Goal: Task Accomplishment & Management: Manage account settings

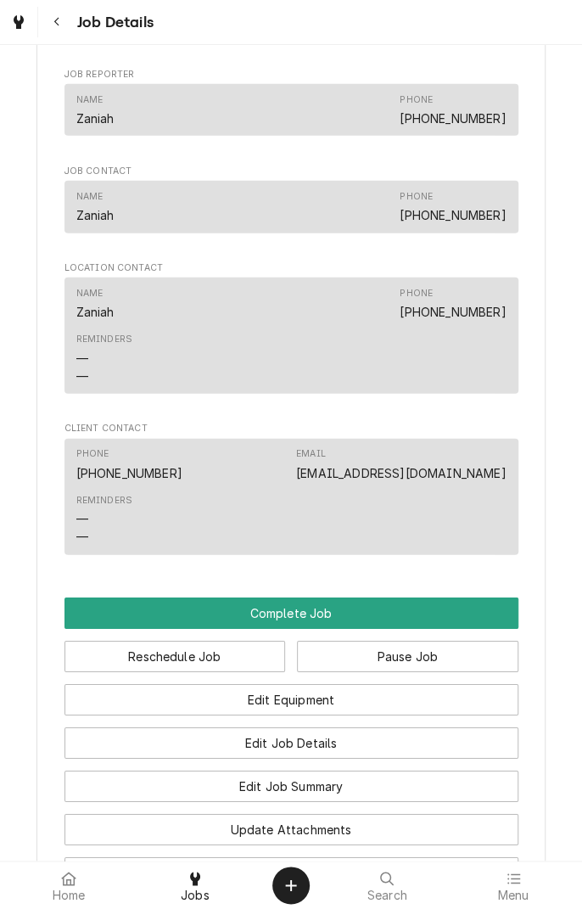
scroll to position [1252, 0]
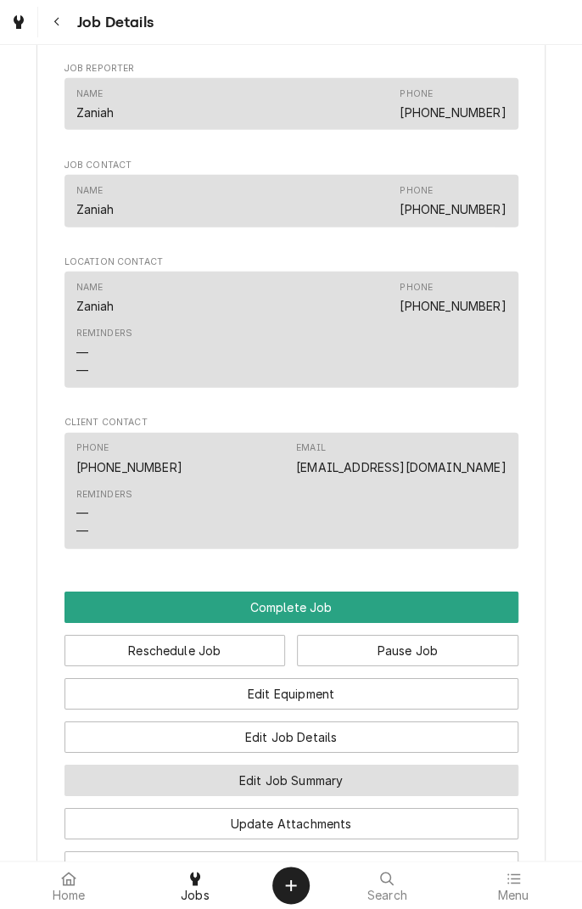
click at [365, 796] on button "Edit Job Summary" at bounding box center [292, 780] width 454 height 31
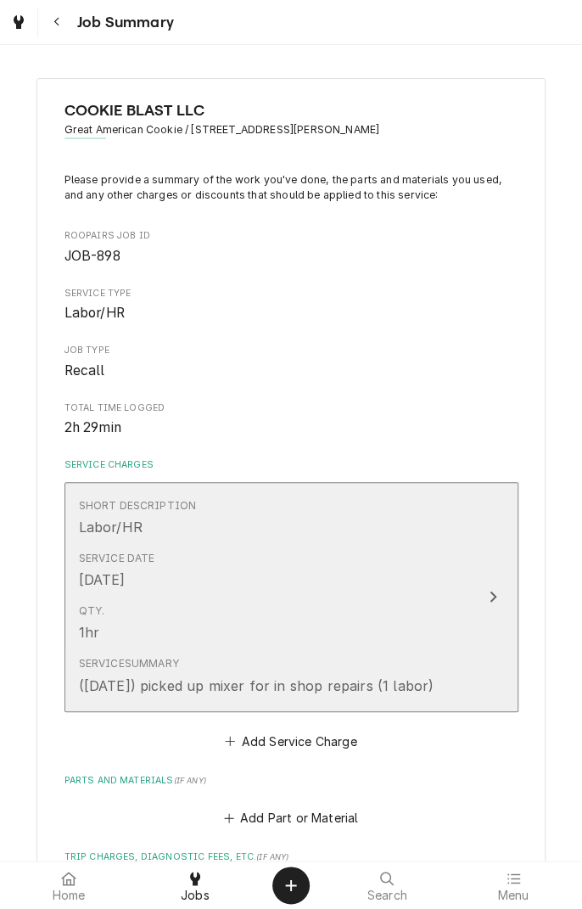
click at [473, 681] on button "Short Description Labor/HR Service Date Sep 8, 2025 Qty. 1hr Service Summary (9…" at bounding box center [292, 597] width 454 height 230
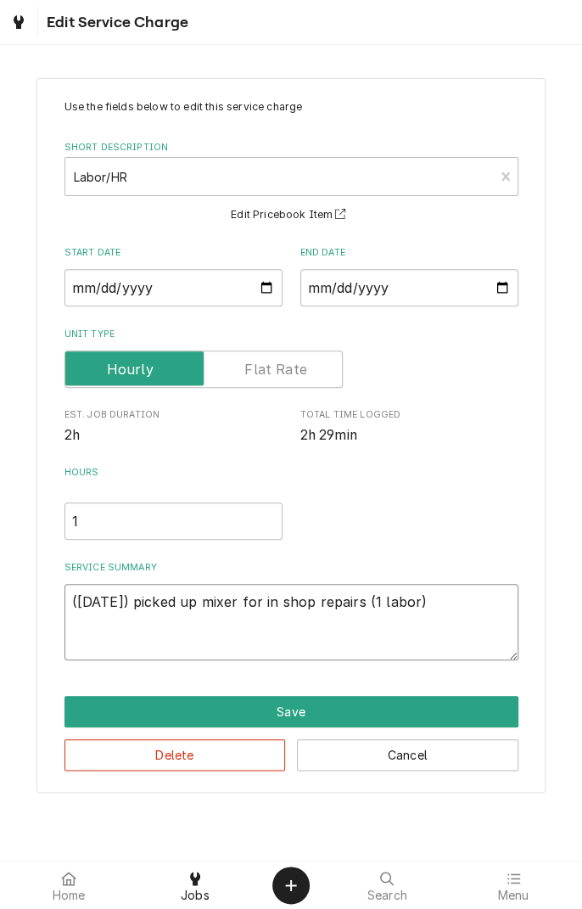
click at [435, 607] on textarea "([DATE]) picked up mixer for in shop repairs (1 labor)" at bounding box center [292, 622] width 454 height 76
type textarea "x"
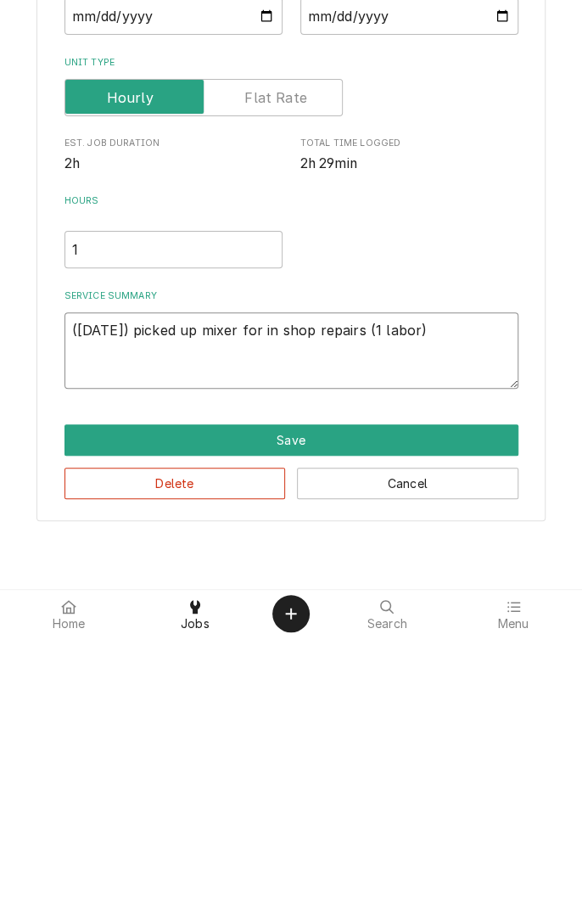
type textarea "([DATE]) picked up mixer for in shop repairs (1 labor)"
type textarea "x"
type textarea "(9/8/25) picked up mixer for in shop repairs (1 labor) 9"
type textarea "x"
type textarea "(9/8/25) picked up mixer for in shop repairs (1 labor) 9/"
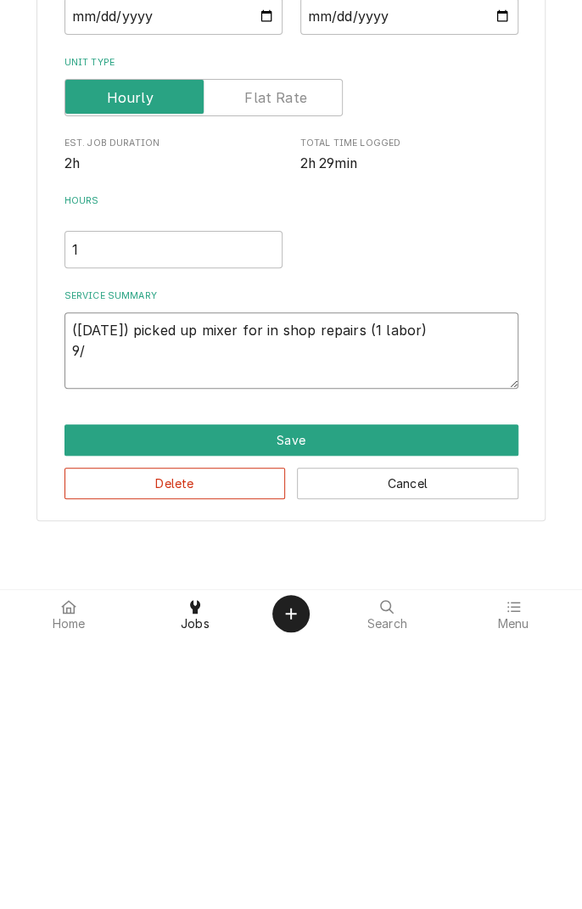
type textarea "x"
type textarea "(9/8/25) picked up mixer for in shop repairs (1 labor) 9/1"
type textarea "x"
type textarea "(9/8/25) picked up mixer for in shop repairs (1 labor) 9/13"
type textarea "x"
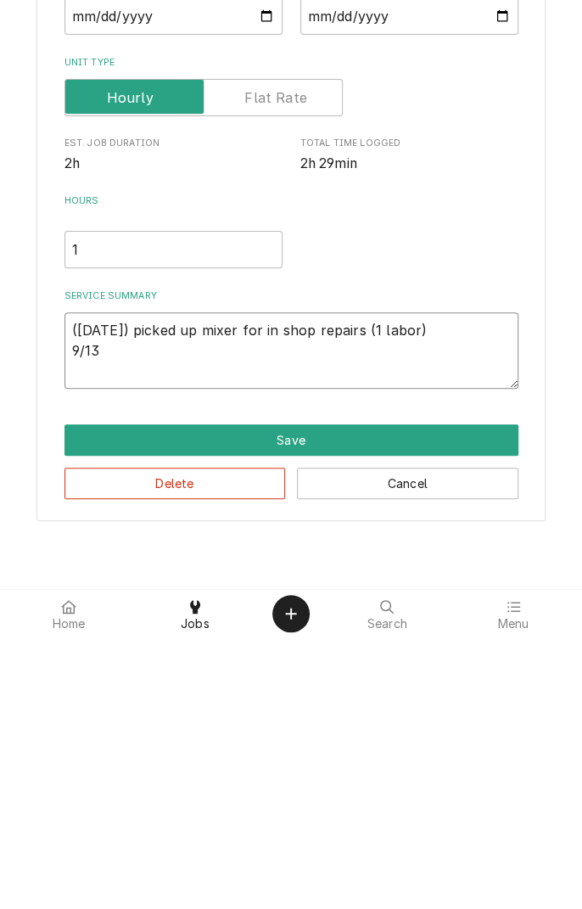
type textarea "(9/8/25) picked up mixer for in shop repairs (1 labor) 9/13/"
type textarea "x"
type textarea "(9/8/25) picked up mixer for in shop repairs (1 labor) 9/13/2"
type textarea "x"
type textarea "(9/8/25) picked up mixer for in shop repairs (1 labor) 9/13/25"
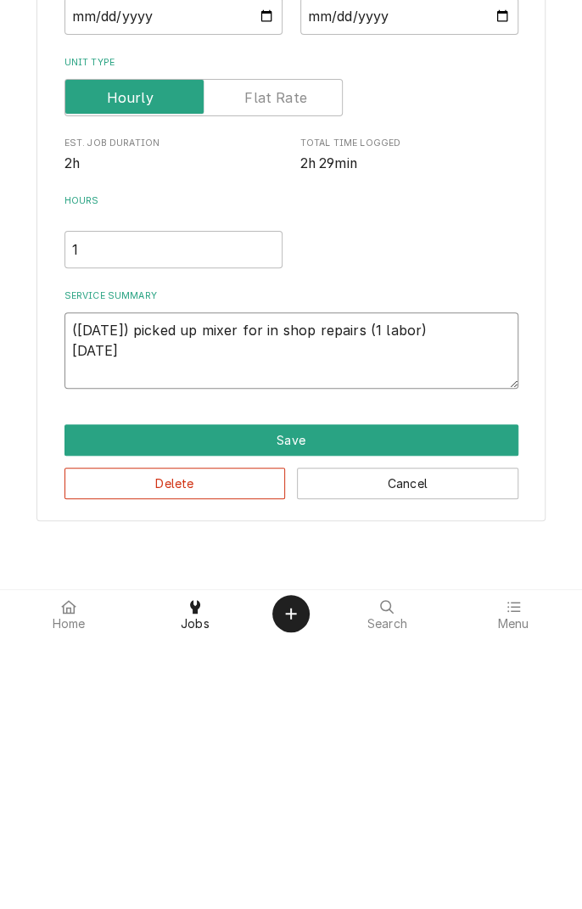
type textarea "x"
type textarea "(9/8/25) picked up mixer for in shop repairs (1 labor) 9/13/25"
type textarea "x"
type textarea "(9/8/25) picked up mixer for in shop repairs (1 labor) 9/13/25 c"
type textarea "x"
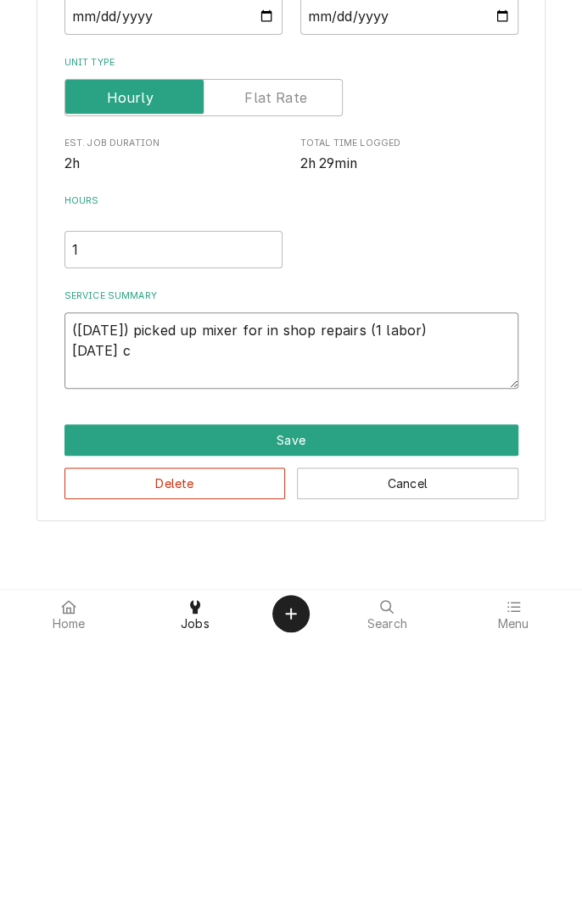
type textarea "(9/8/25) picked up mixer for in shop repairs (1 labor) 9/13/25 co"
type textarea "x"
type textarea "(9/8/25) picked up mixer for in shop repairs (1 labor) 9/13/25 com"
type textarea "x"
type textarea "(9/8/25) picked up mixer for in shop repairs (1 labor) 9/13/25 comm"
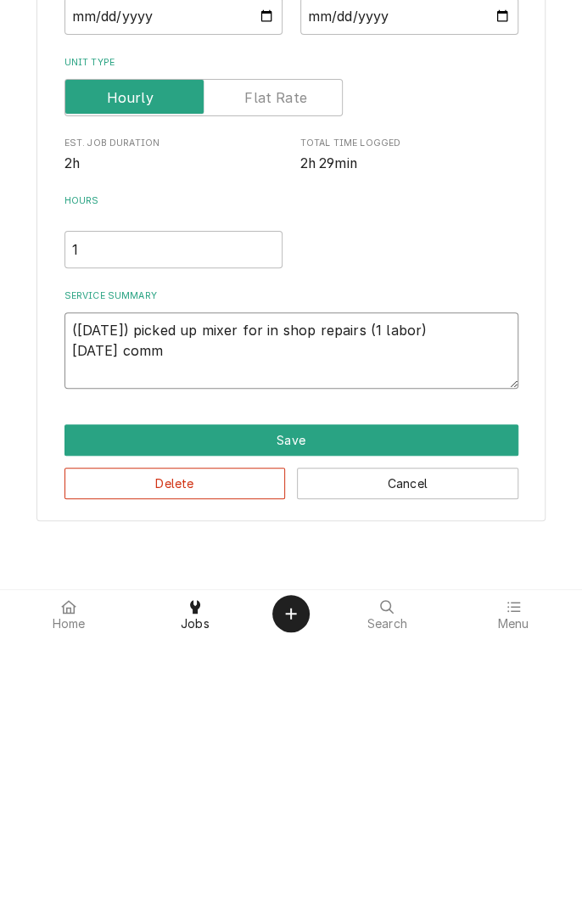
type textarea "x"
type textarea "(9/8/25) picked up mixer for in shop repairs (1 labor) 9/13/25 commence"
type textarea "x"
type textarea "(9/8/25) picked up mixer for in shop repairs (1 labor) 9/13/25 commence d"
type textarea "x"
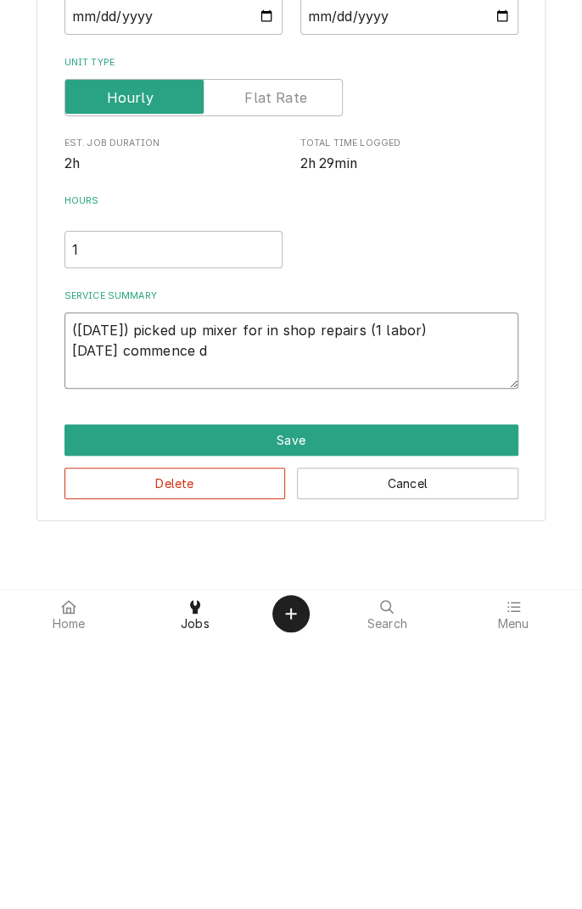
type textarea "(9/8/25) picked up mixer for in shop repairs (1 labor) 9/13/25 commence di"
type textarea "x"
type textarea "(9/8/25) picked up mixer for in shop repairs (1 labor) 9/13/25 commence dia"
type textarea "x"
type textarea "(9/8/25) picked up mixer for in shop repairs (1 labor) 9/13/25 commence diag"
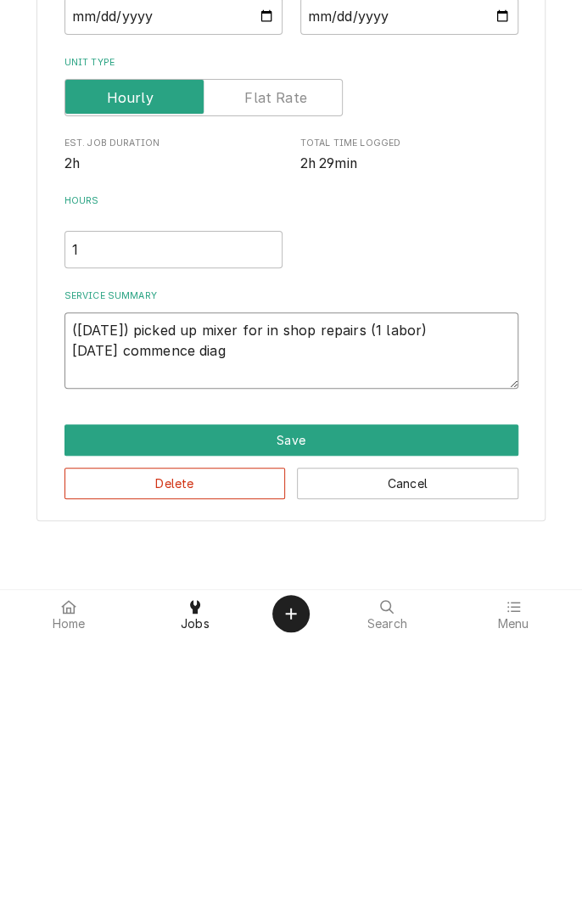
type textarea "x"
type textarea "(9/8/25) picked up mixer for in shop repairs (1 labor) 9/13/25 commence diagnos…"
type textarea "x"
type textarea "(9/8/25) picked up mixer for in shop repairs (1 labor) 9/13/25 commence diagnos…"
type textarea "x"
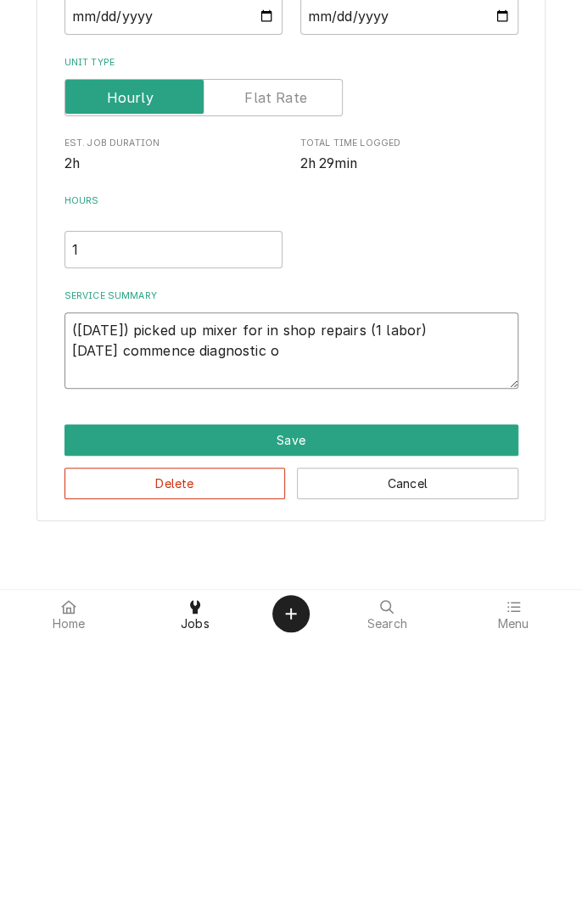
type textarea "(9/8/25) picked up mixer for in shop repairs (1 labor) 9/13/25 commence diagnos…"
type textarea "x"
type textarea "(9/8/25) picked up mixer for in shop repairs (1 labor) 9/13/25 commence diagnos…"
type textarea "x"
type textarea "(9/8/25) picked up mixer for in shop repairs (1 labor) 9/13/25 commence diagnos…"
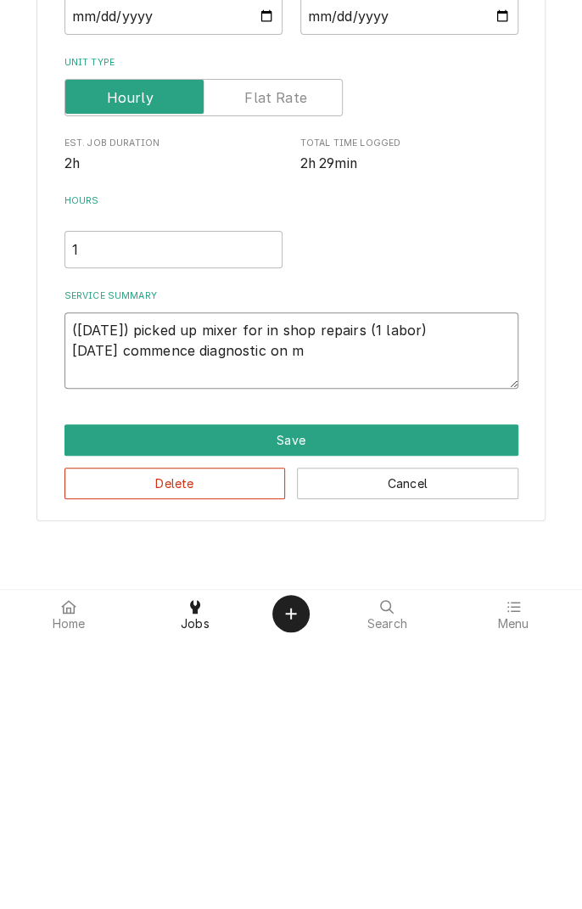
type textarea "x"
type textarea "(9/8/25) picked up mixer for in shop repairs (1 labor) 9/13/25 commence diagnos…"
type textarea "x"
type textarea "(9/8/25) picked up mixer for in shop repairs (1 labor) 9/13/25 commence diagnos…"
type textarea "x"
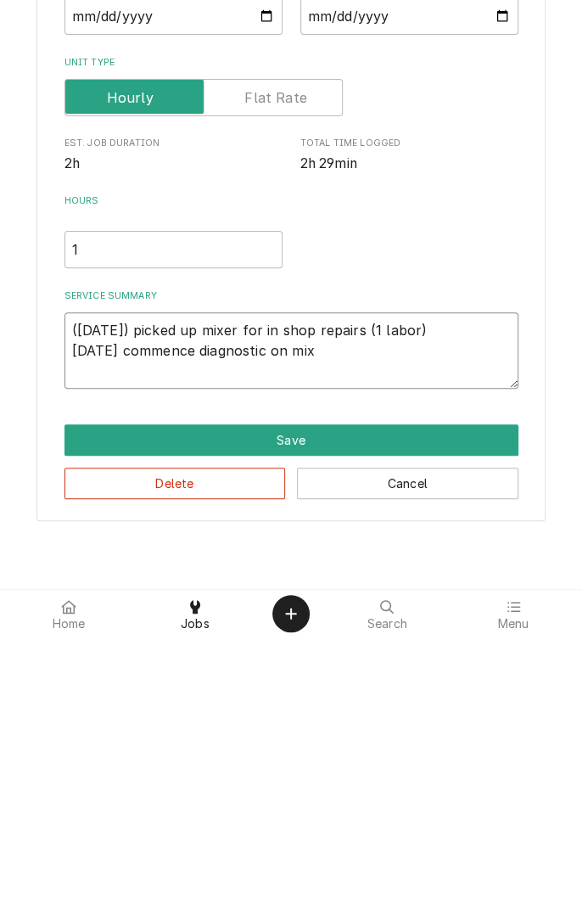
type textarea "(9/8/25) picked up mixer for in shop repairs (1 labor) 9/13/25 commence diagnos…"
type textarea "x"
type textarea "(9/8/25) picked up mixer for in shop repairs (1 labor) 9/13/25 commence diagnos…"
type textarea "x"
type textarea "(9/8/25) picked up mixer for in shop repairs (1 labor) 9/13/25 commence diagnos…"
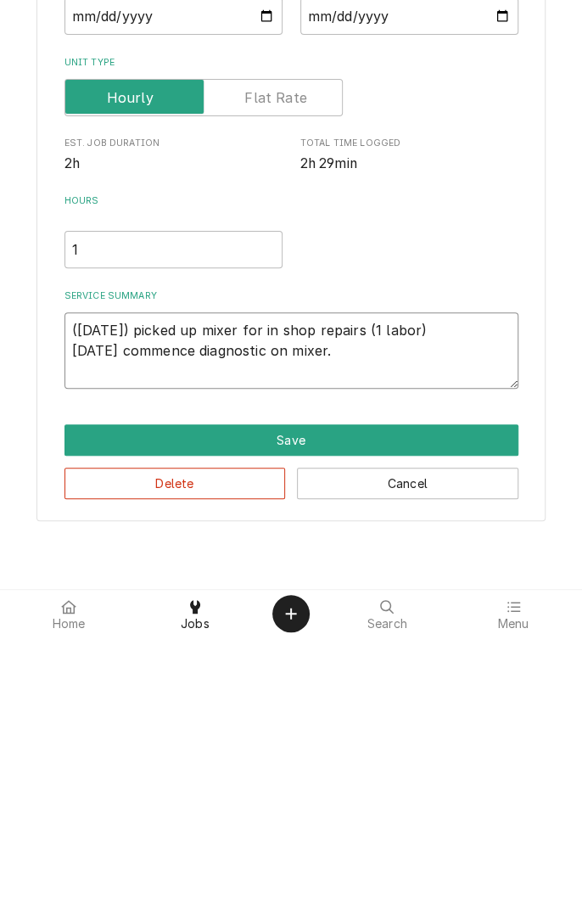
type textarea "x"
type textarea "(9/8/25) picked up mixer for in shop repairs (1 labor) 9/13/25 commence diagnos…"
type textarea "x"
type textarea "(9/8/25) picked up mixer for in shop repairs (1 labor) 9/13/25 commence diagnos…"
type textarea "x"
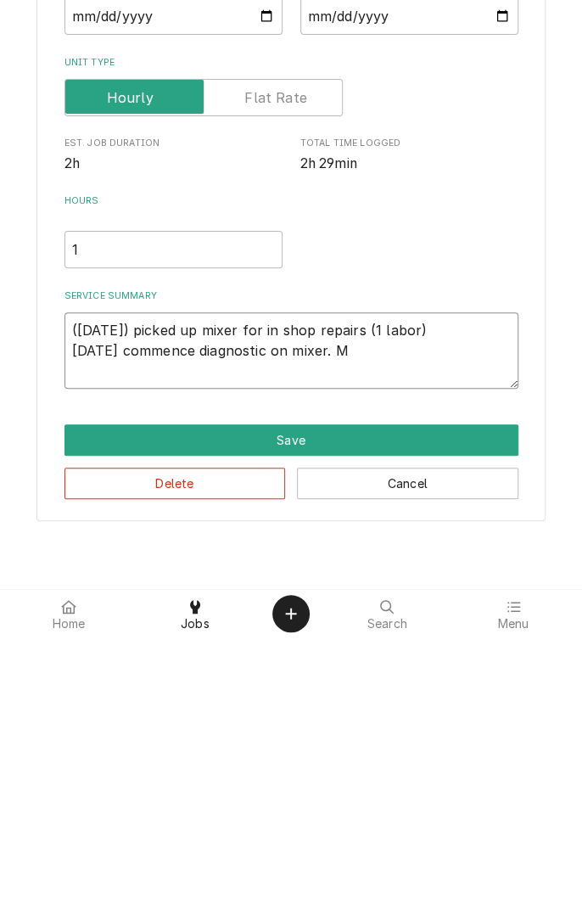
type textarea "(9/8/25) picked up mixer for in shop repairs (1 labor) 9/13/25 commence diagnos…"
type textarea "x"
type textarea "(9/8/25) picked up mixer for in shop repairs (1 labor) 9/13/25 commence diagnos…"
type textarea "x"
type textarea "(9/8/25) picked up mixer for in shop repairs (1 labor) 9/13/25 commence diagnos…"
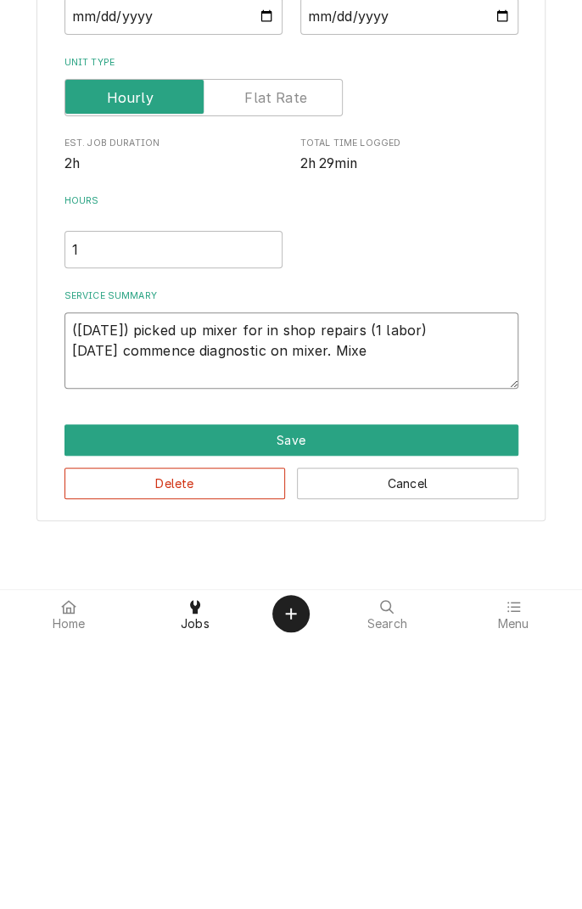
type textarea "x"
type textarea "(9/8/25) picked up mixer for in shop repairs (1 labor) 9/13/25 commence diagnos…"
type textarea "x"
type textarea "(9/8/25) picked up mixer for in shop repairs (1 labor) 9/13/25 commence diagnos…"
type textarea "x"
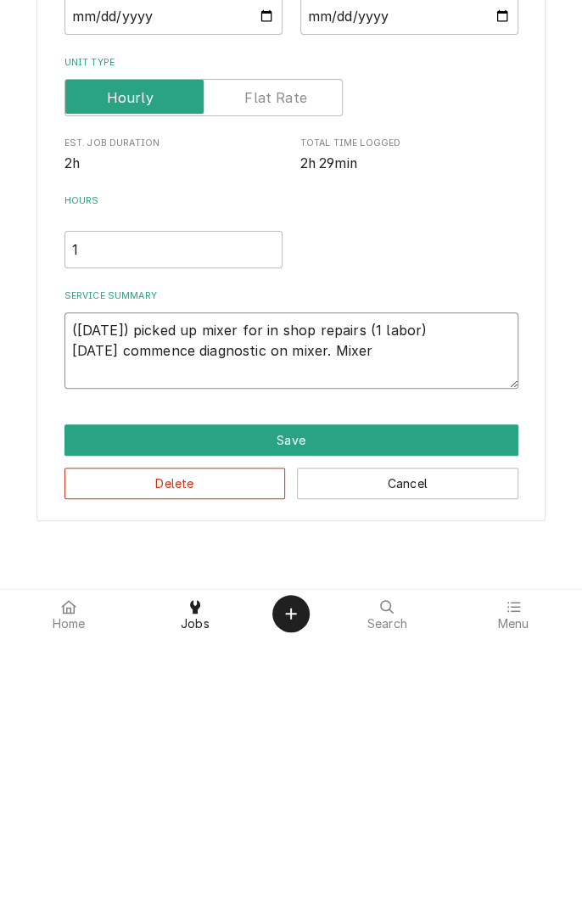
type textarea "(9/8/25) picked up mixer for in shop repairs (1 labor) 9/13/25 commence diagnos…"
type textarea "x"
type textarea "(9/8/25) picked up mixer for in shop repairs (1 labor) 9/13/25 commence diagnos…"
type textarea "x"
type textarea "(9/8/25) picked up mixer for in shop repairs (1 labor) 9/13/25 commence diagnos…"
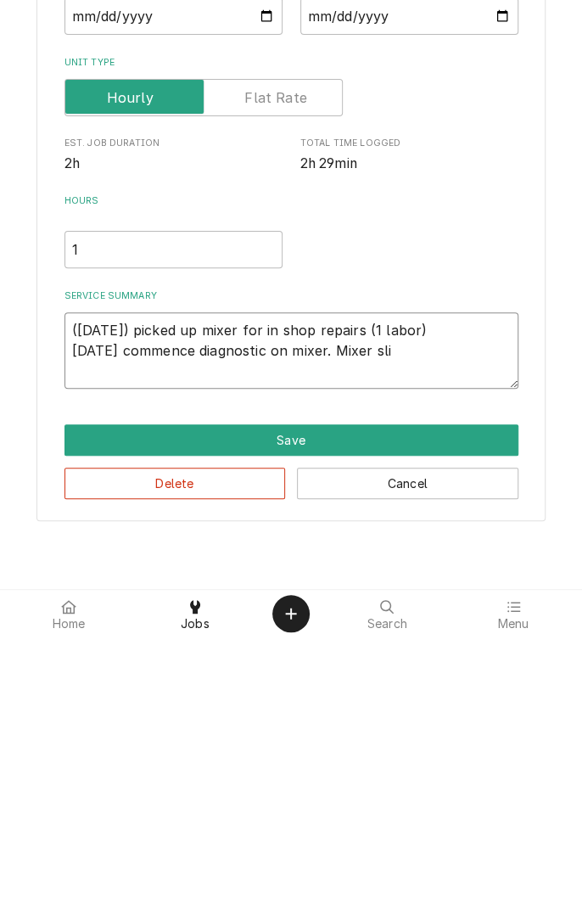
type textarea "x"
type textarea "(9/8/25) picked up mixer for in shop repairs (1 labor) 9/13/25 commence diagnos…"
type textarea "x"
type textarea "(9/8/25) picked up mixer for in shop repairs (1 labor) 9/13/25 commence diagnos…"
type textarea "x"
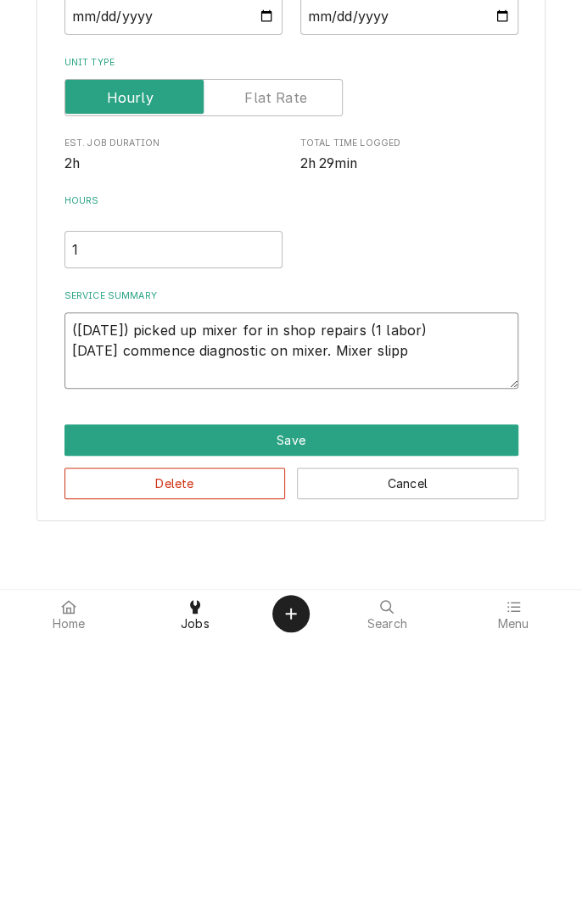
type textarea "(9/8/25) picked up mixer for in shop repairs (1 labor) 9/13/25 commence diagnos…"
type textarea "x"
type textarea "(9/8/25) picked up mixer for in shop repairs (1 labor) 9/13/25 commence diagnos…"
type textarea "x"
type textarea "(9/8/25) picked up mixer for in shop repairs (1 labor) 9/13/25 commence diagnos…"
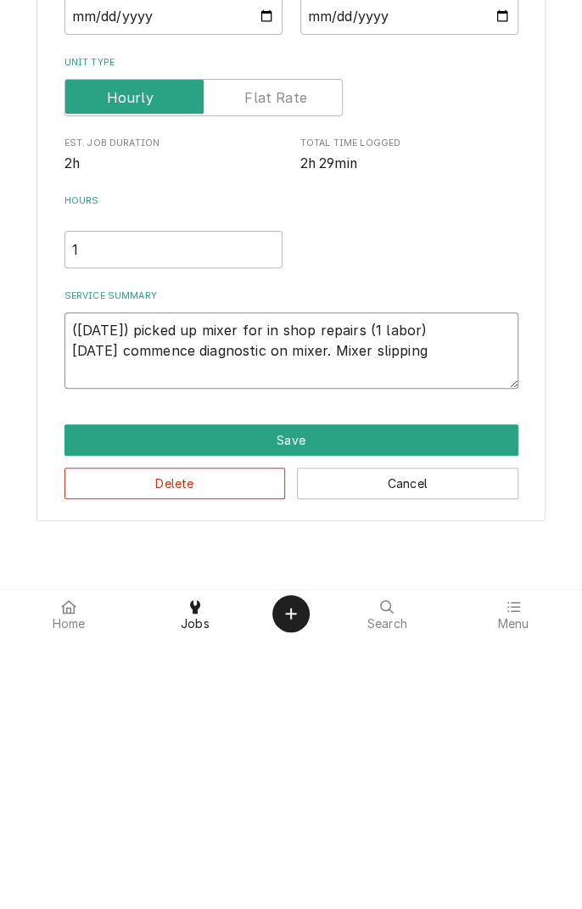
type textarea "x"
type textarea "(9/8/25) picked up mixer for in shop repairs (1 labor) 9/13/25 commence diagnos…"
type textarea "x"
type textarea "(9/8/25) picked up mixer for in shop repairs (1 labor) 9/13/25 commence diagnos…"
type textarea "x"
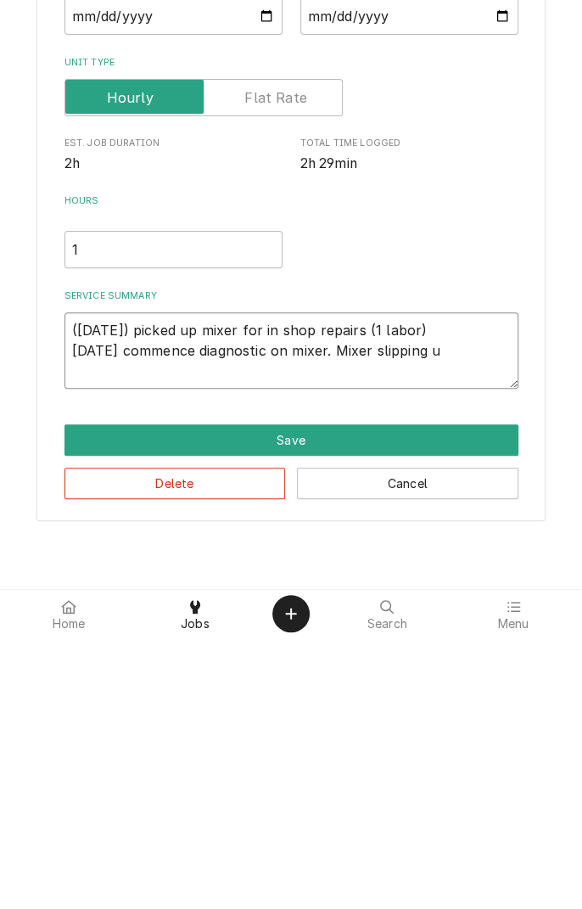
type textarea "(9/8/25) picked up mixer for in shop repairs (1 labor) 9/13/25 commence diagnos…"
type textarea "x"
type textarea "(9/8/25) picked up mixer for in shop repairs (1 labor) 9/13/25 commence diagnos…"
type textarea "x"
type textarea "(9/8/25) picked up mixer for in shop repairs (1 labor) 9/13/25 commence diagnos…"
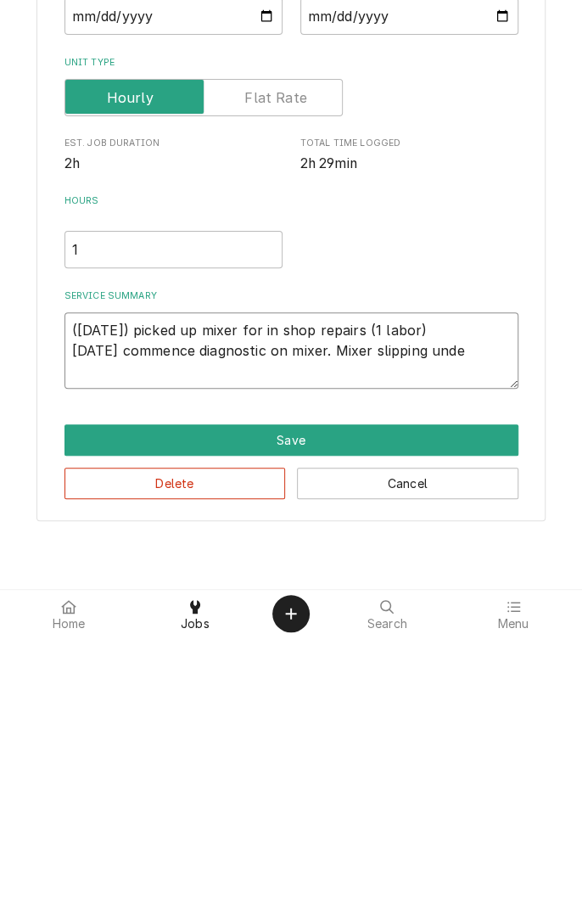
type textarea "x"
type textarea "(9/8/25) picked up mixer for in shop repairs (1 labor) 9/13/25 commence diagnos…"
type textarea "x"
type textarea "(9/8/25) picked up mixer for in shop repairs (1 labor) 9/13/25 commence diagnos…"
type textarea "x"
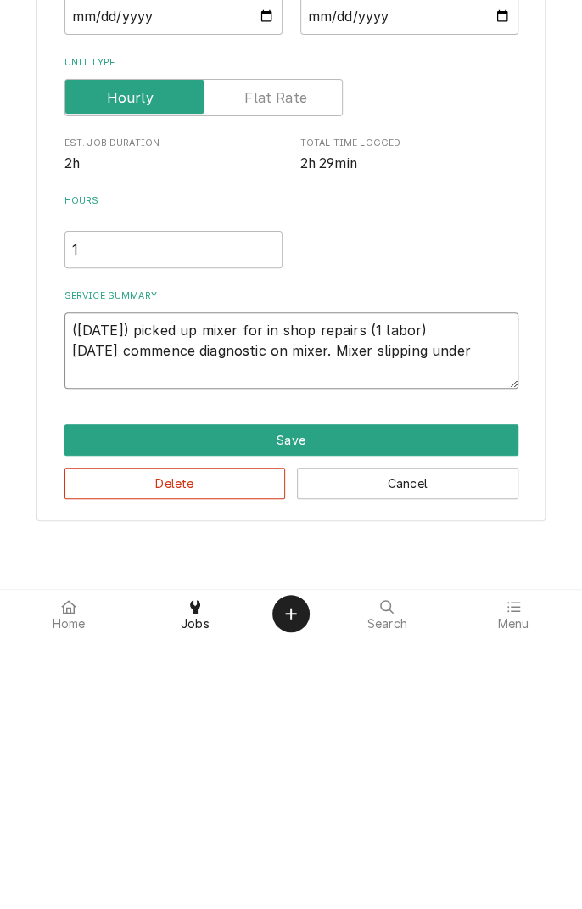
type textarea "(9/8/25) picked up mixer for in shop repairs (1 labor) 9/13/25 commence diagnos…"
type textarea "x"
type textarea "(9/8/25) picked up mixer for in shop repairs (1 labor) 9/13/25 commence diagnos…"
type textarea "x"
type textarea "(9/8/25) picked up mixer for in shop repairs (1 labor) 9/13/25 commence diagnos…"
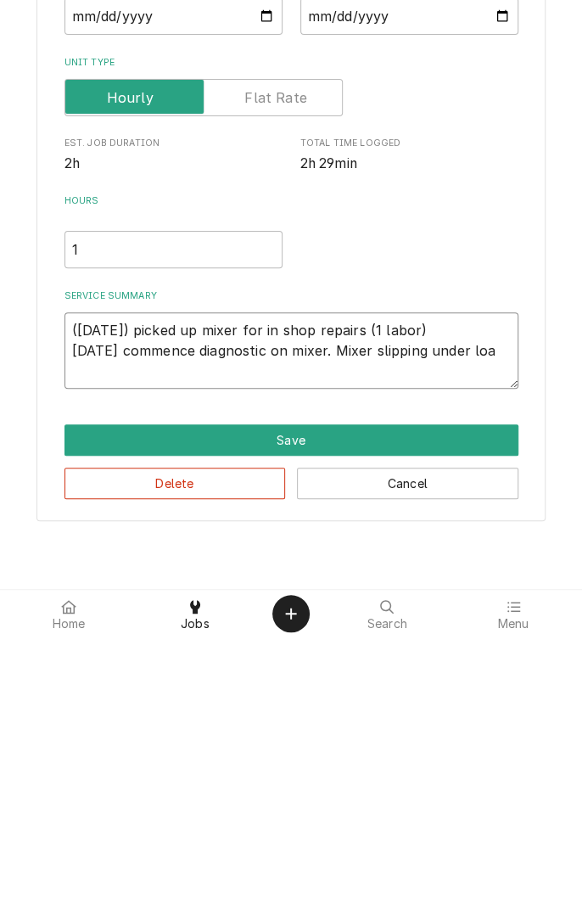
type textarea "x"
type textarea "(9/8/25) picked up mixer for in shop repairs (1 labor) 9/13/25 commence diagnos…"
type textarea "x"
type textarea "(9/8/25) picked up mixer for in shop repairs (1 labor) 9/13/25 commence diagnos…"
type textarea "x"
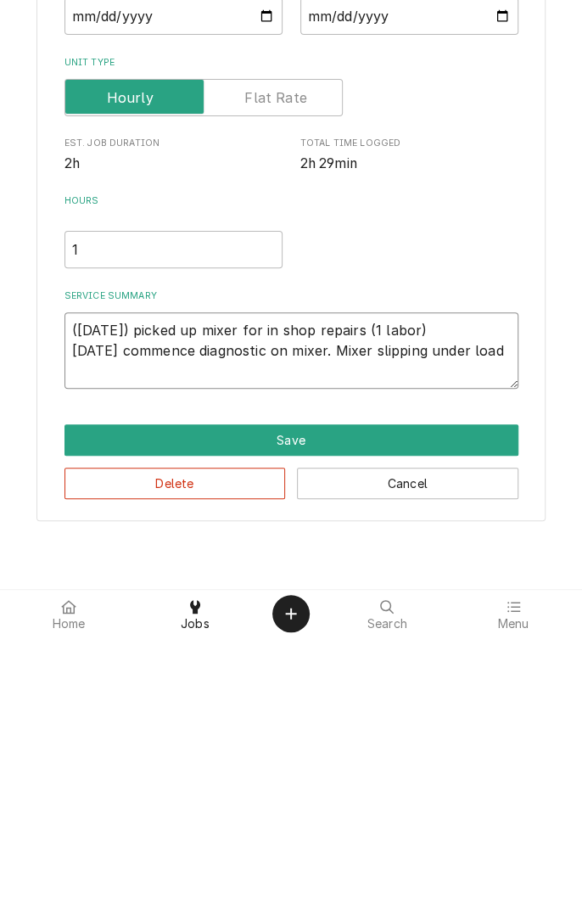
type textarea "(9/8/25) picked up mixer for in shop repairs (1 labor) 9/13/25 commence diagnos…"
type textarea "x"
type textarea "(9/8/25) picked up mixer for in shop repairs (1 labor) 9/13/25 commence diagnos…"
type textarea "x"
type textarea "(9/8/25) picked up mixer for in shop repairs (1 labor) 9/13/25 commence diagnos…"
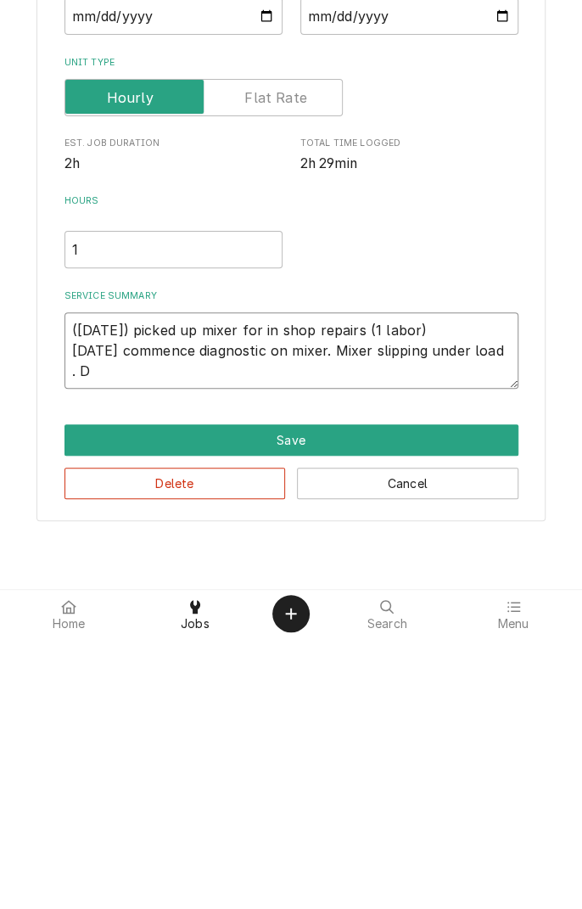
type textarea "x"
type textarea "(9/8/25) picked up mixer for in shop repairs (1 labor) 9/13/25 commence diagnos…"
type textarea "x"
type textarea "(9/8/25) picked up mixer for in shop repairs (1 labor) 9/13/25 commence diagnos…"
type textarea "x"
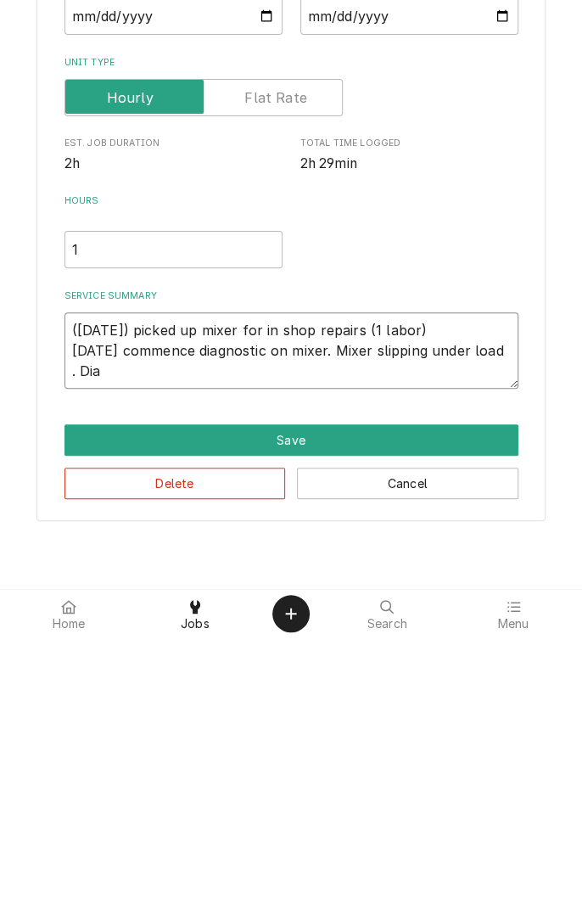
type textarea "(9/8/25) picked up mixer for in shop repairs (1 labor) 9/13/25 commence diagnos…"
type textarea "x"
type textarea "(9/8/25) picked up mixer for in shop repairs (1 labor) 9/13/25 commence diagnos…"
type textarea "x"
type textarea "(9/8/25) picked up mixer for in shop repairs (1 labor) 9/13/25 commence diagnos…"
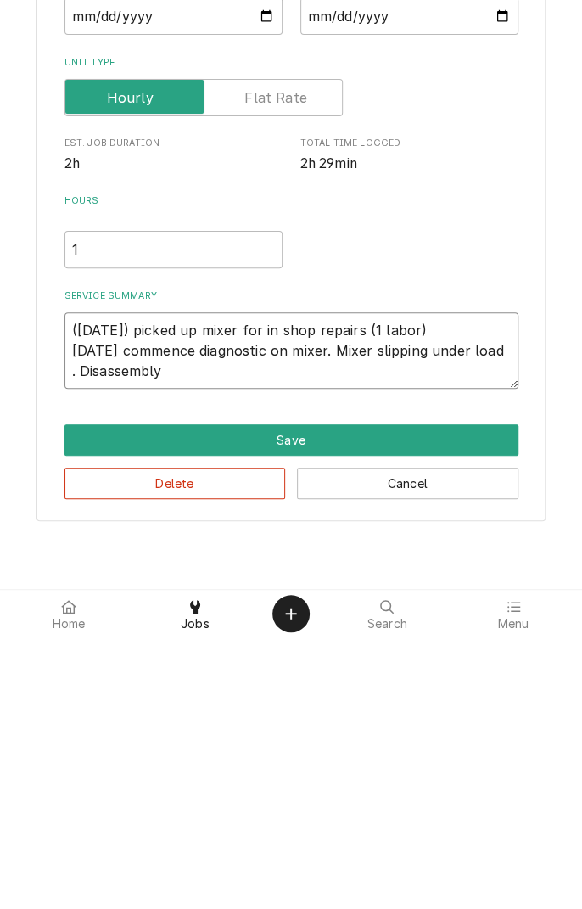
type textarea "x"
type textarea "(9/8/25) picked up mixer for in shop repairs (1 labor) 9/13/25 commence diagnos…"
type textarea "x"
type textarea "(9/8/25) picked up mixer for in shop repairs (1 labor) 9/13/25 commence diagnos…"
type textarea "x"
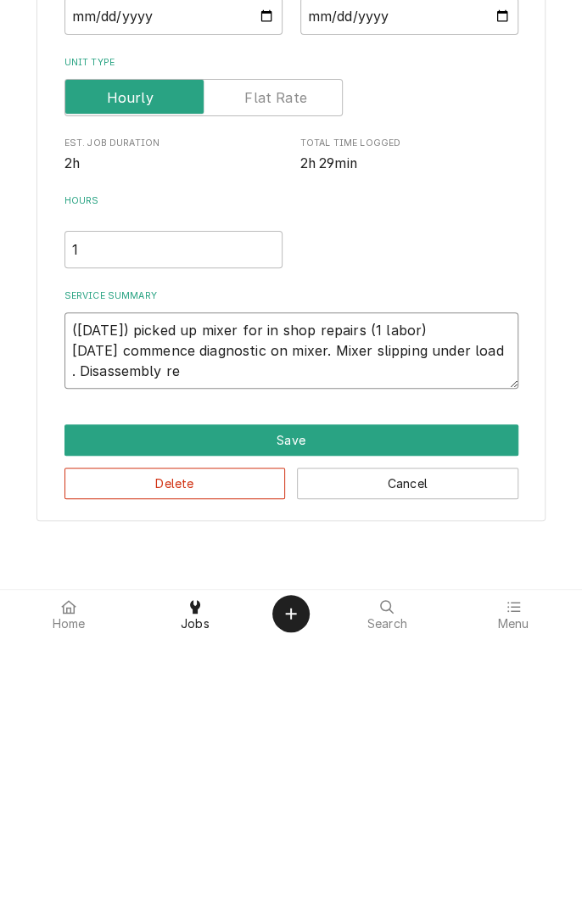
type textarea "(9/8/25) picked up mixer for in shop repairs (1 labor) 9/13/25 commence diagnos…"
type textarea "x"
type textarea "(9/8/25) picked up mixer for in shop repairs (1 labor) 9/13/25 commence diagnos…"
type textarea "x"
type textarea "(9/8/25) picked up mixer for in shop repairs (1 labor) 9/13/25 commence diagnos…"
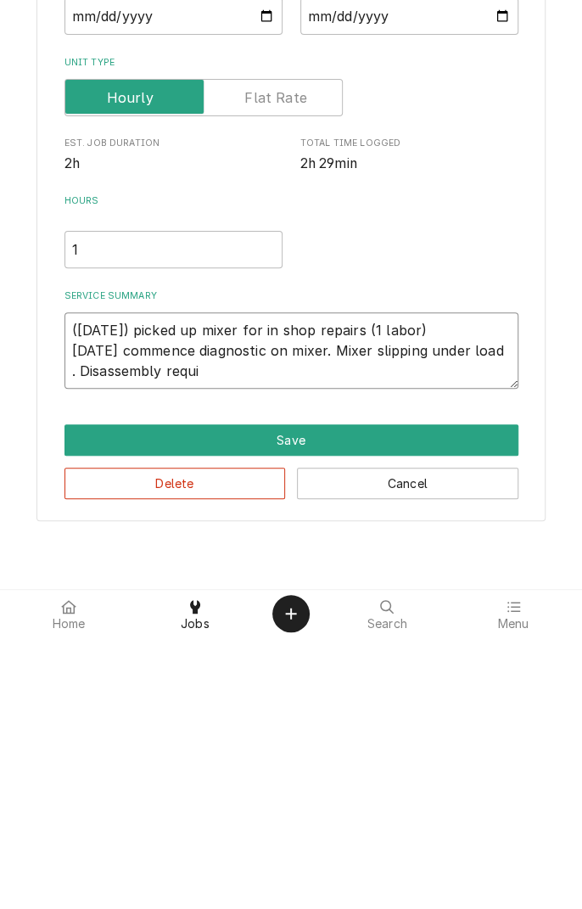
type textarea "x"
type textarea "(9/8/25) picked up mixer for in shop repairs (1 labor) 9/13/25 commence diagnos…"
type textarea "x"
type textarea "(9/8/25) picked up mixer for in shop repairs (1 labor) 9/13/25 commence diagnos…"
type textarea "x"
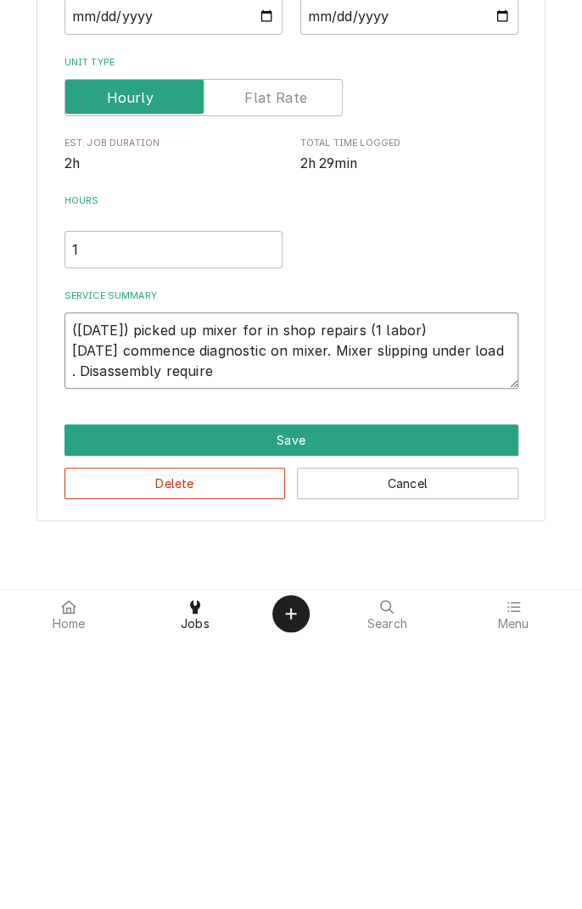
type textarea "(9/8/25) picked up mixer for in shop repairs (1 labor) 9/13/25 commence diagnos…"
type textarea "x"
type textarea "(9/8/25) picked up mixer for in shop repairs (1 labor) 9/13/25 commence diagnos…"
type textarea "x"
type textarea "(9/8/25) picked up mixer for in shop repairs (1 labor) 9/13/25 commence diagnos…"
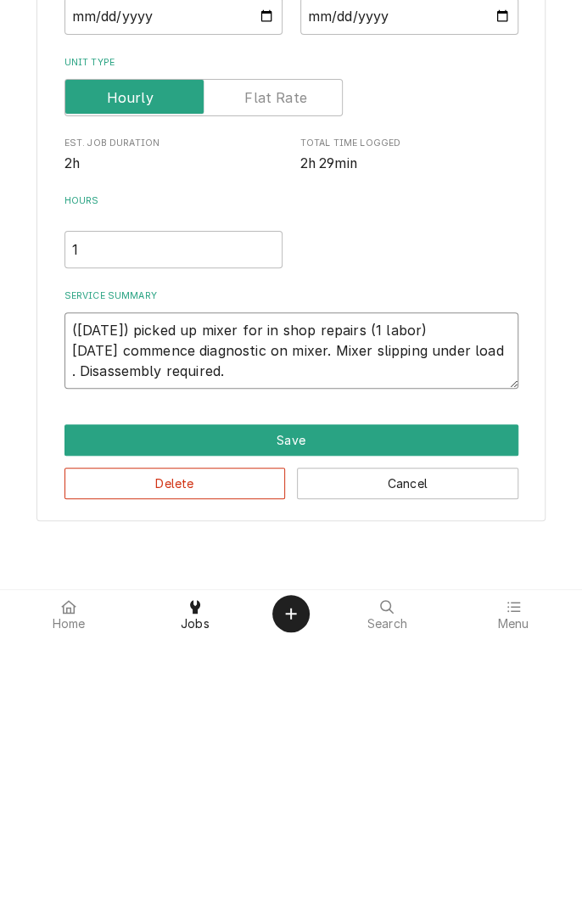
type textarea "x"
type textarea "(9/8/25) picked up mixer for in shop repairs (1 labor) 9/13/25 commence diagnos…"
type textarea "x"
type textarea "(9/8/25) picked up mixer for in shop repairs (1 labor) 9/13/25 commence diagnos…"
type textarea "x"
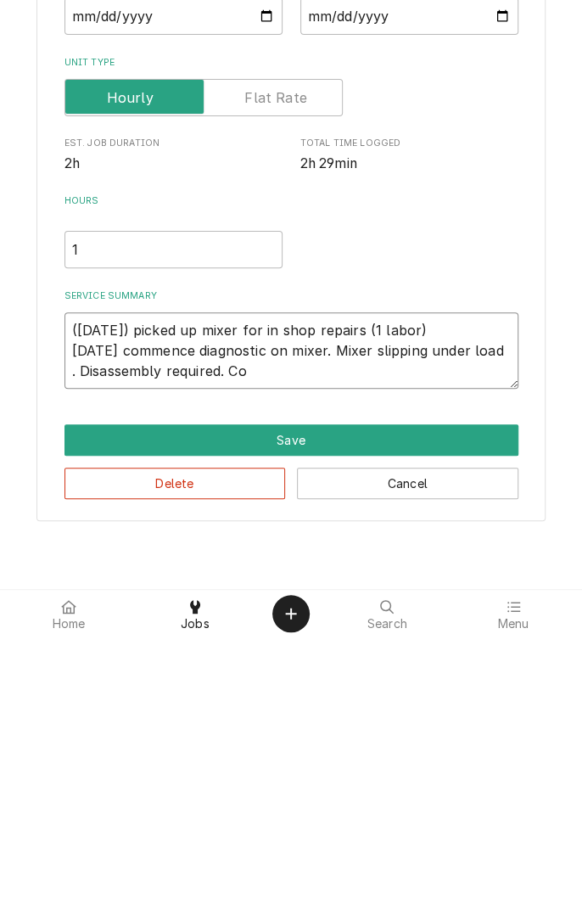
type textarea "(9/8/25) picked up mixer for in shop repairs (1 labor) 9/13/25 commence diagnos…"
type textarea "x"
type textarea "(9/8/25) picked up mixer for in shop repairs (1 labor) 9/13/25 commence diagnos…"
type textarea "x"
type textarea "(9/8/25) picked up mixer for in shop repairs (1 labor) 9/13/25 commence diagnos…"
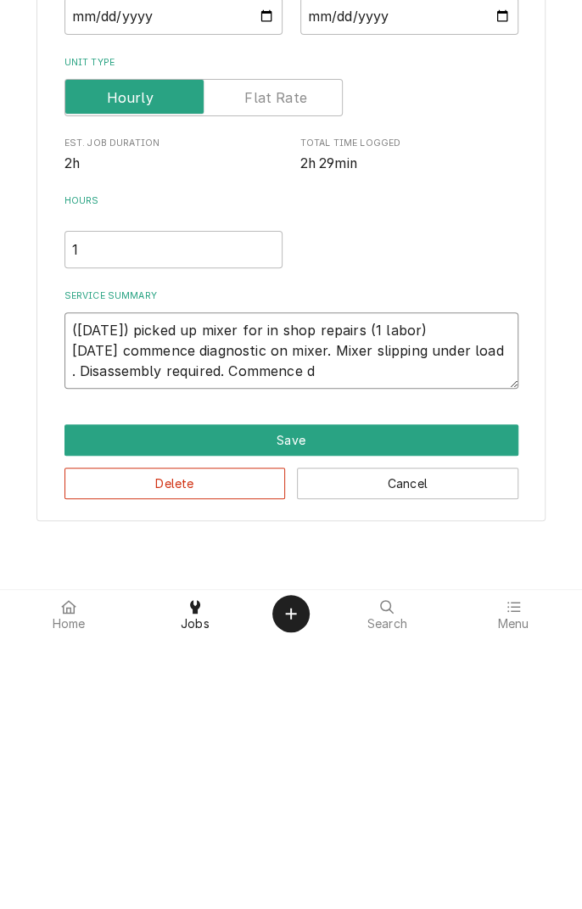
type textarea "x"
type textarea "(9/8/25) picked up mixer for in shop repairs (1 labor) 9/13/25 commence diagnos…"
type textarea "x"
type textarea "(9/8/25) picked up mixer for in shop repairs (1 labor) 9/13/25 commence diagnos…"
type textarea "x"
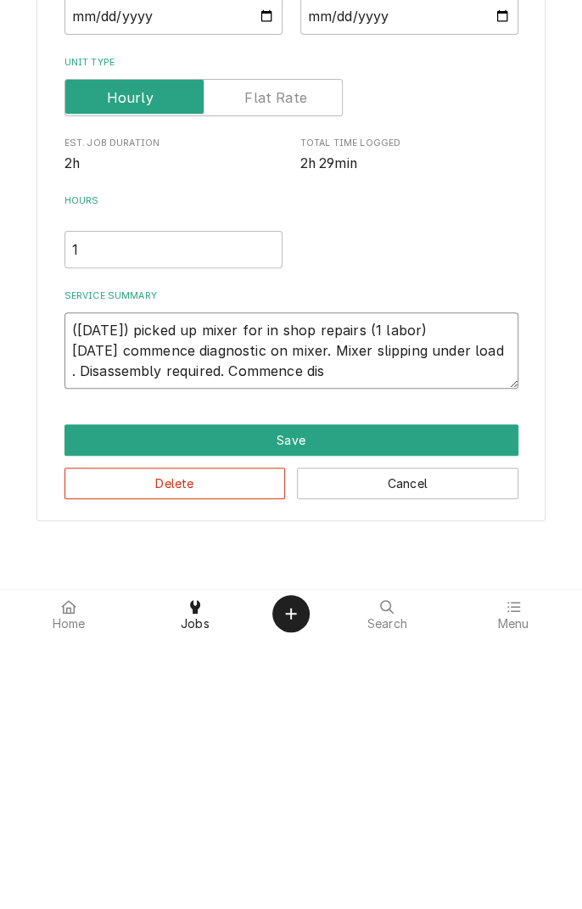
type textarea "(9/8/25) picked up mixer for in shop repairs (1 labor) 9/13/25 commence diagnos…"
type textarea "x"
type textarea "(9/8/25) picked up mixer for in shop repairs (1 labor) 9/13/25 commence diagnos…"
type textarea "x"
type textarea "(9/8/25) picked up mixer for in shop repairs (1 labor) 9/13/25 commence diagnos…"
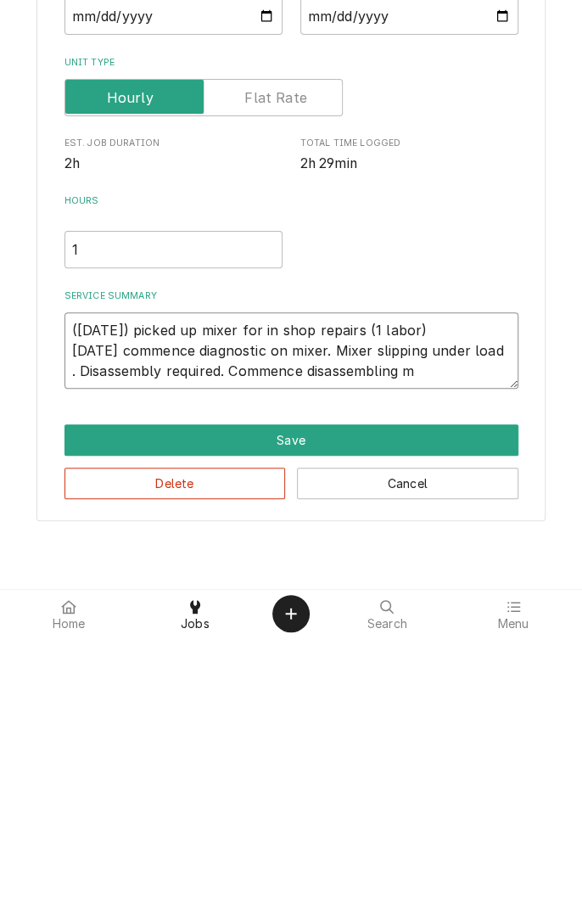
type textarea "x"
type textarea "(9/8/25) picked up mixer for in shop repairs (1 labor) 9/13/25 commence diagnos…"
type textarea "x"
type textarea "(9/8/25) picked up mixer for in shop repairs (1 labor) 9/13/25 commence diagnos…"
type textarea "x"
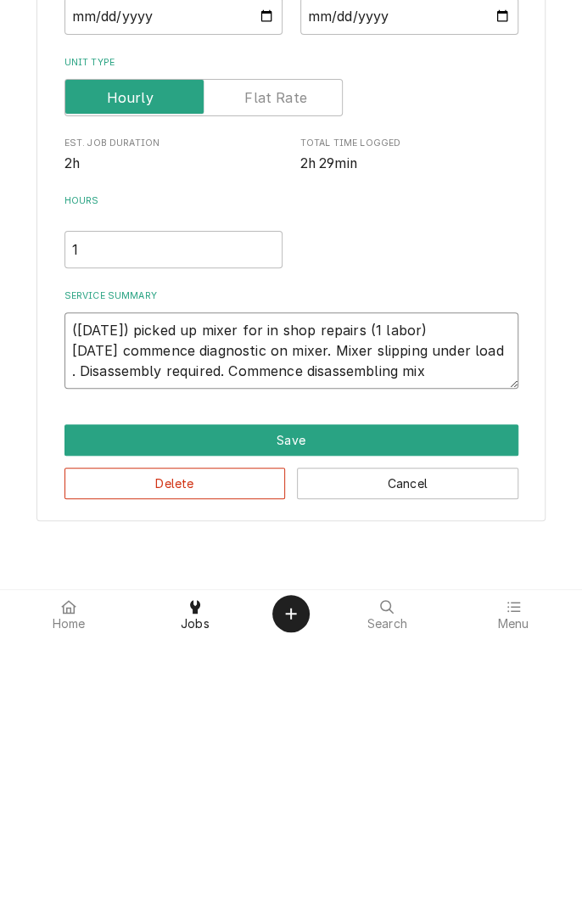
type textarea "(9/8/25) picked up mixer for in shop repairs (1 labor) 9/13/25 commence diagnos…"
type textarea "x"
type textarea "(9/8/25) picked up mixer for in shop repairs (1 labor) 9/13/25 commence diagnos…"
type textarea "x"
type textarea "(9/8/25) picked up mixer for in shop repairs (1 labor) 9/13/25 commence diagnos…"
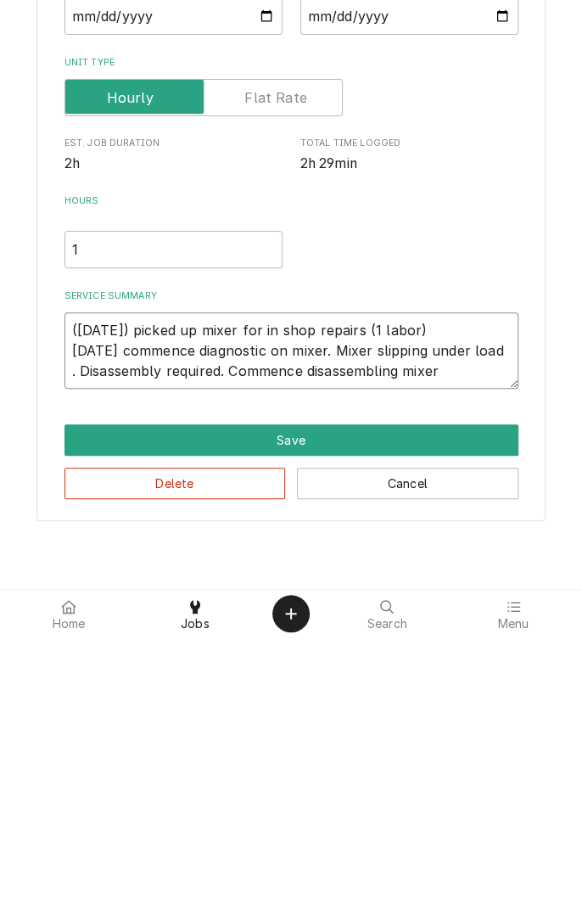
type textarea "x"
type textarea "(9/8/25) picked up mixer for in shop repairs (1 labor) 9/13/25 commence diagnos…"
type textarea "x"
type textarea "(9/8/25) picked up mixer for in shop repairs (1 labor) 9/13/25 commence diagnos…"
type textarea "x"
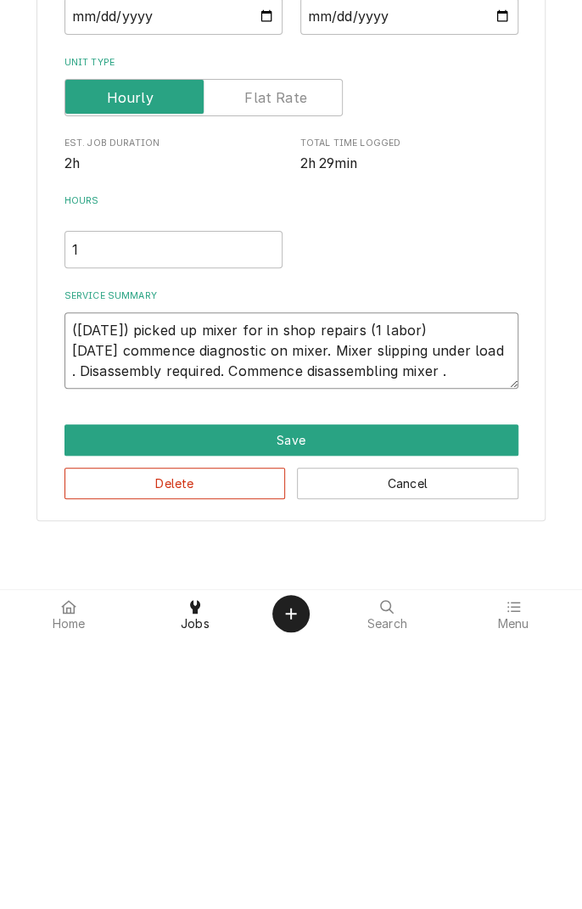
type textarea "(9/8/25) picked up mixer for in shop repairs (1 labor) 9/13/25 commence diagnos…"
type textarea "x"
type textarea "(9/8/25) picked up mixer for in shop repairs (1 labor) 9/13/25 commence diagnos…"
type textarea "x"
type textarea "(9/8/25) picked up mixer for in shop repairs (1 labor) 9/13/25 commence diagnos…"
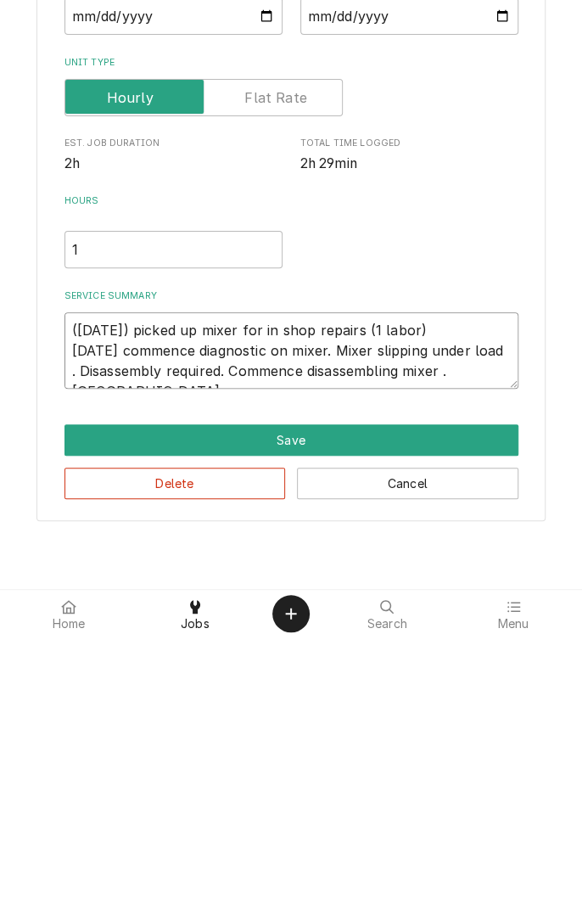
type textarea "x"
type textarea "(9/8/25) picked up mixer for in shop repairs (1 labor) 9/13/25 commence diagnos…"
type textarea "x"
type textarea "(9/8/25) picked up mixer for in shop repairs (1 labor) 9/13/25 commence diagnos…"
type textarea "x"
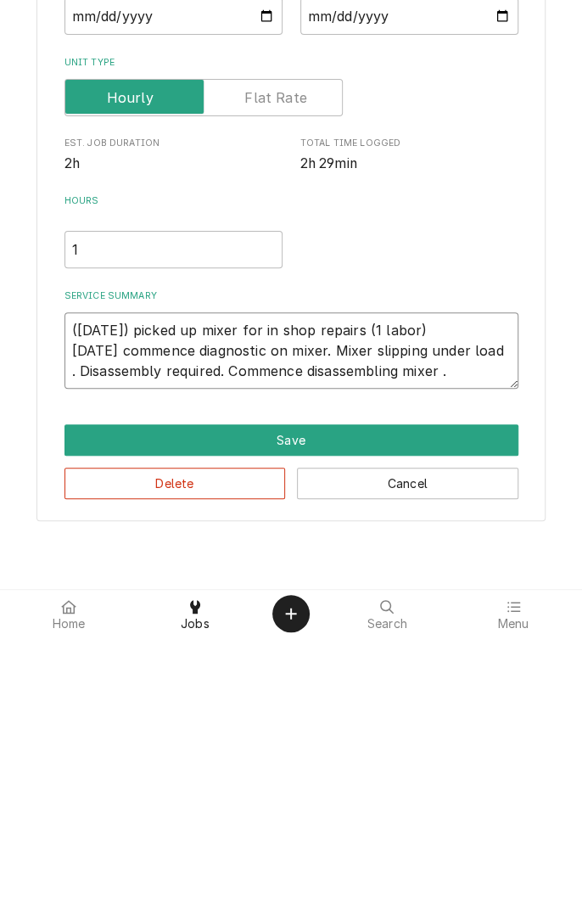
type textarea "(9/8/25) picked up mixer for in shop repairs (1 labor) 9/13/25 commence diagnos…"
type textarea "x"
type textarea "(9/8/25) picked up mixer for in shop repairs (1 labor) 9/13/25 commence diagnos…"
type textarea "x"
type textarea "(9/8/25) picked up mixer for in shop repairs (1 labor) 9/13/25 commence diagnos…"
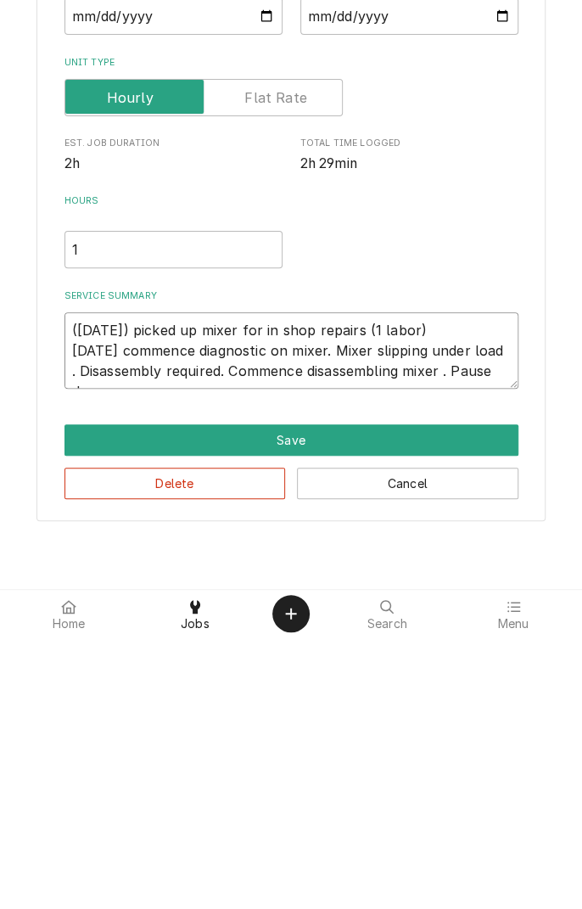
type textarea "x"
type textarea "(9/8/25) picked up mixer for in shop repairs (1 labor) 9/13/25 commence diagnos…"
type textarea "x"
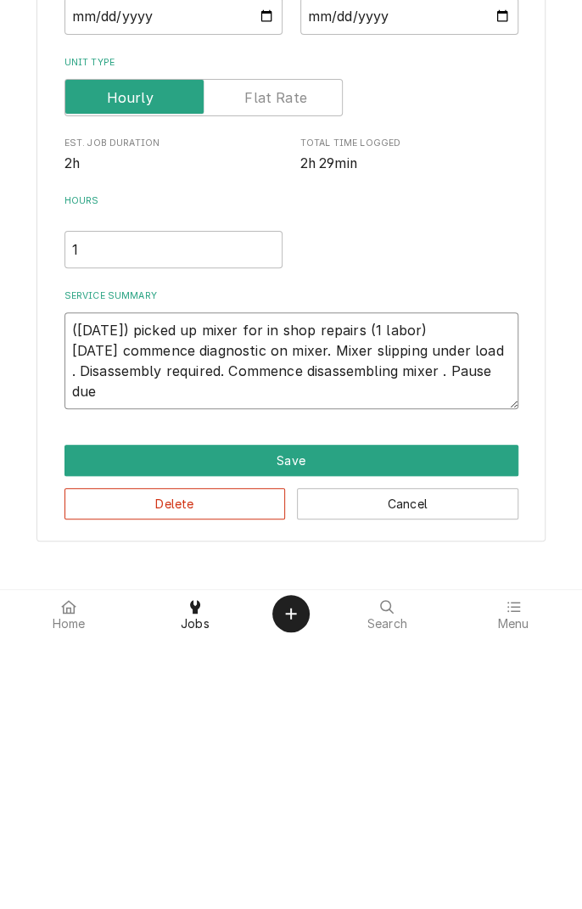
type textarea "(9/8/25) picked up mixer for in shop repairs (1 labor) 9/13/25 commence diagnos…"
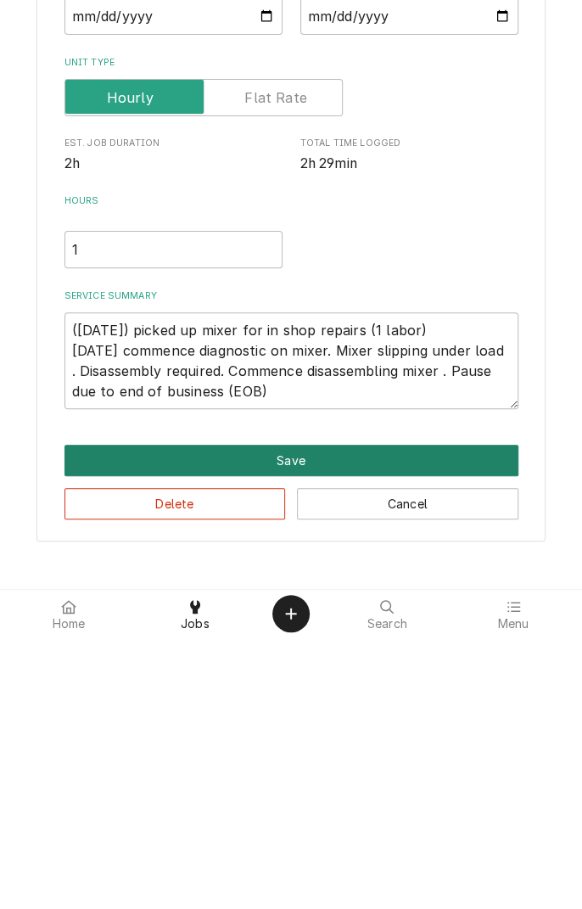
click at [327, 737] on button "Save" at bounding box center [292, 731] width 454 height 31
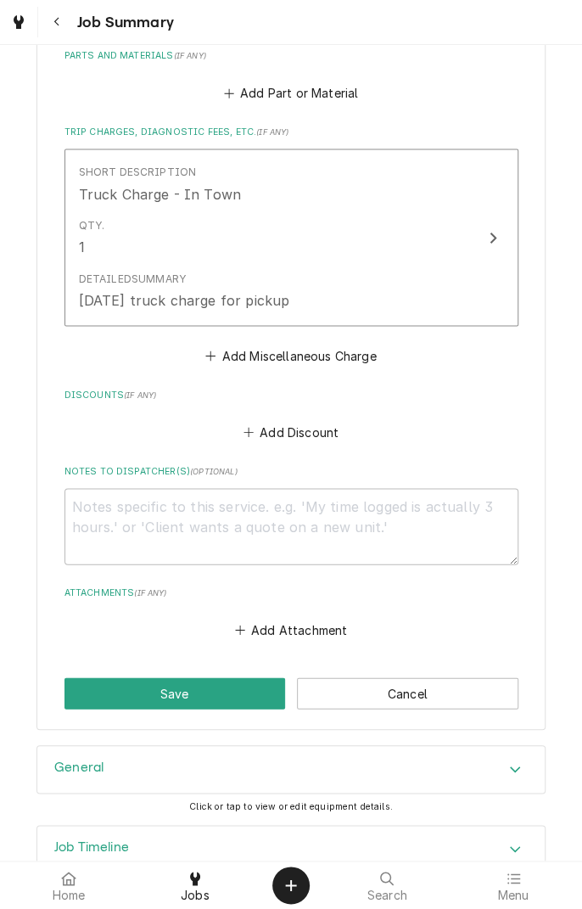
scroll to position [829, 0]
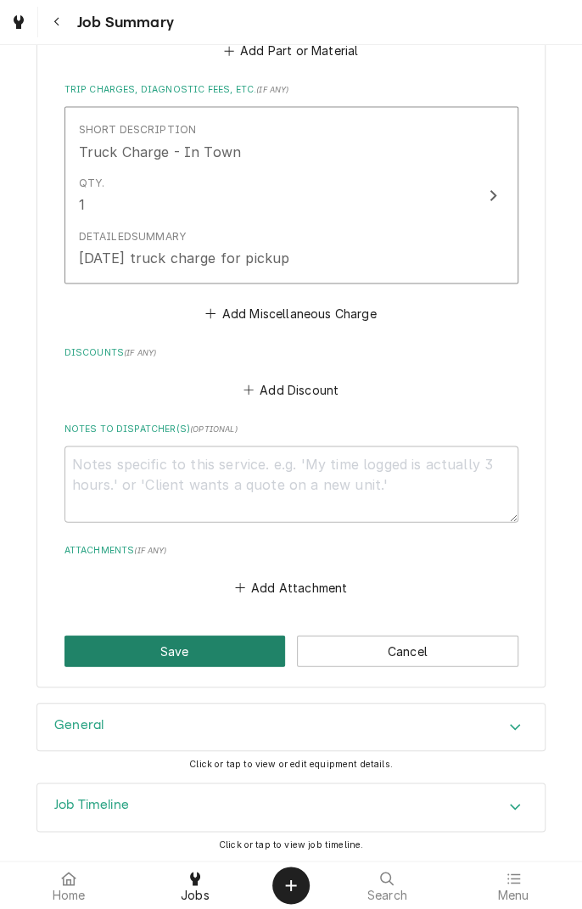
click at [194, 649] on button "Save" at bounding box center [176, 650] width 222 height 31
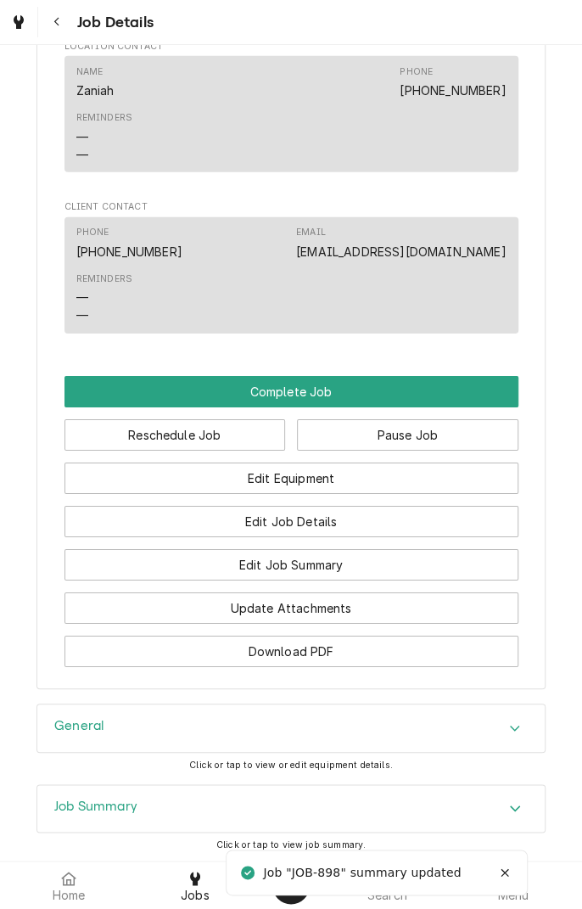
scroll to position [1527, 0]
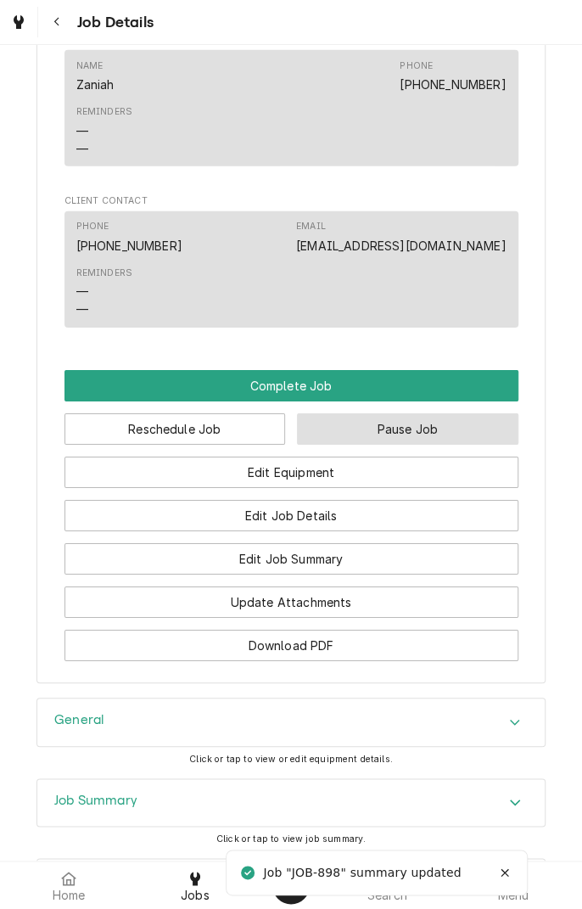
click at [400, 445] on button "Pause Job" at bounding box center [408, 428] width 222 height 31
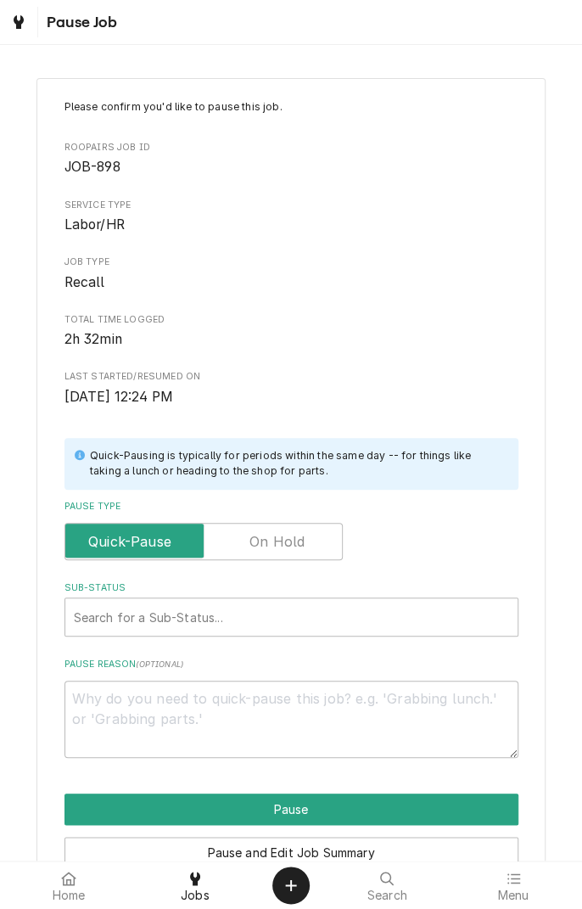
click at [280, 537] on label "Pause Type" at bounding box center [204, 541] width 278 height 37
click at [280, 537] on input "Pause Type" at bounding box center [203, 541] width 263 height 37
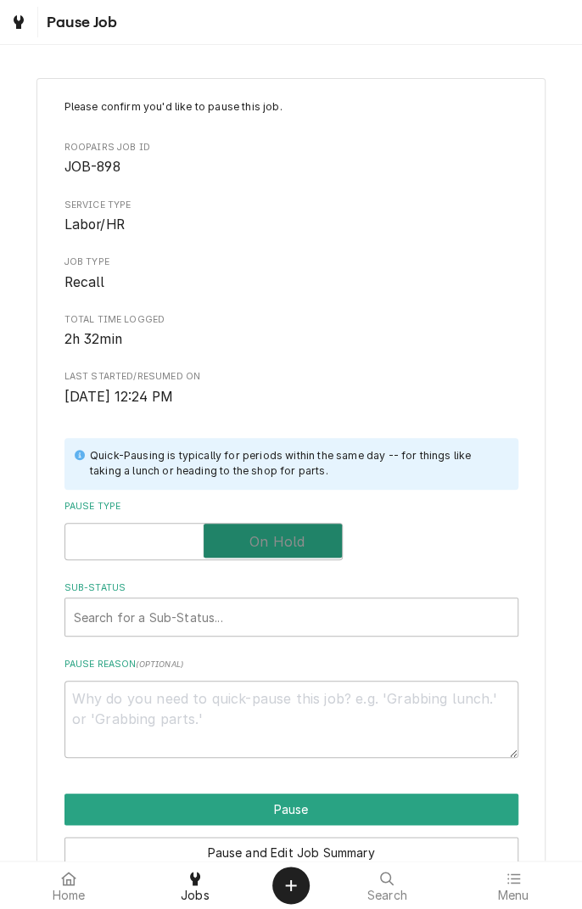
checkbox input "true"
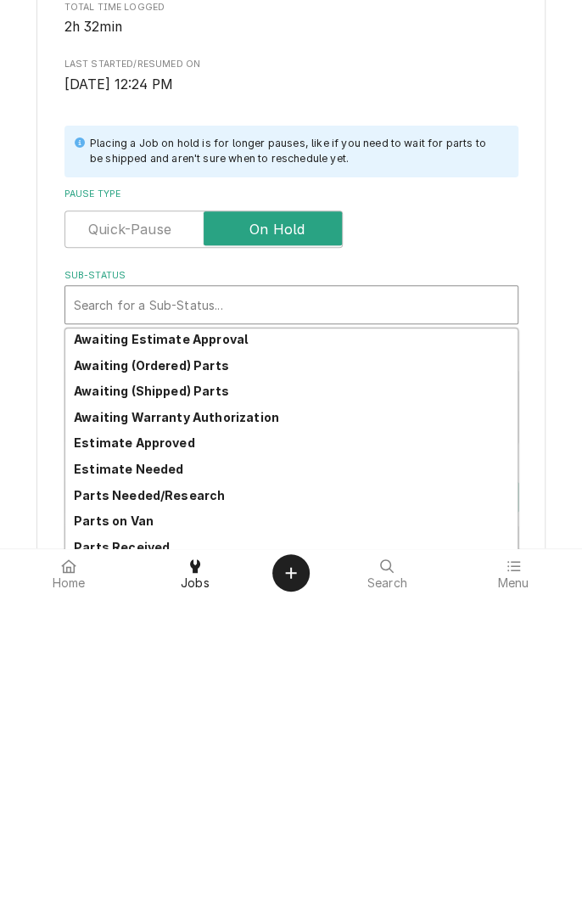
scroll to position [58, 0]
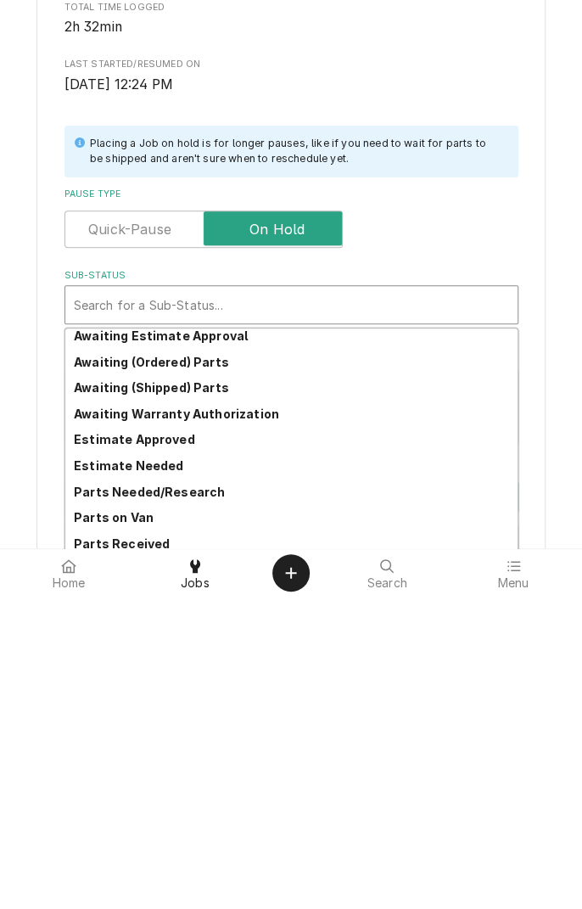
click at [184, 806] on strong "Parts Needed/Research" at bounding box center [149, 804] width 151 height 14
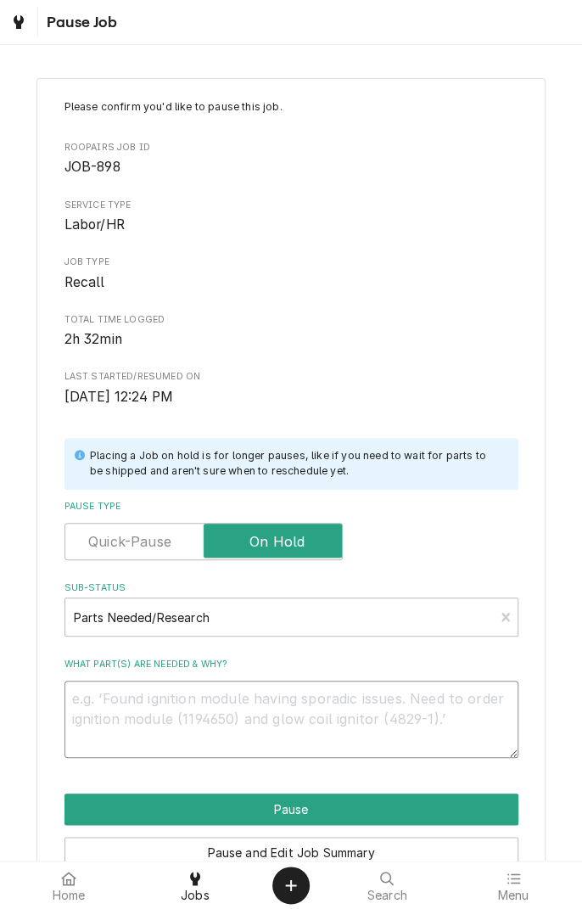
click at [235, 706] on textarea "What part(s) are needed & why?" at bounding box center [292, 719] width 454 height 76
type textarea "x"
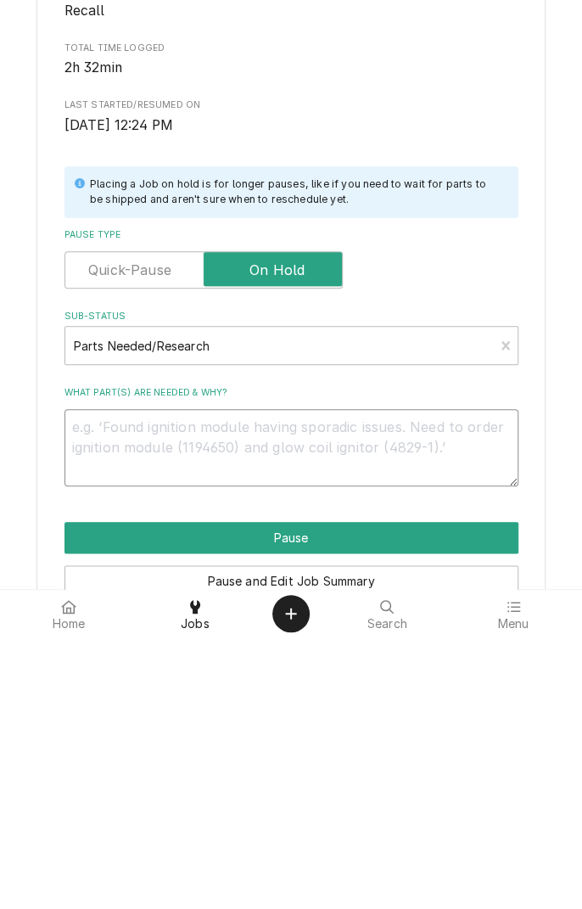
type textarea "E"
type textarea "x"
type textarea "EO"
type textarea "x"
type textarea "EOB"
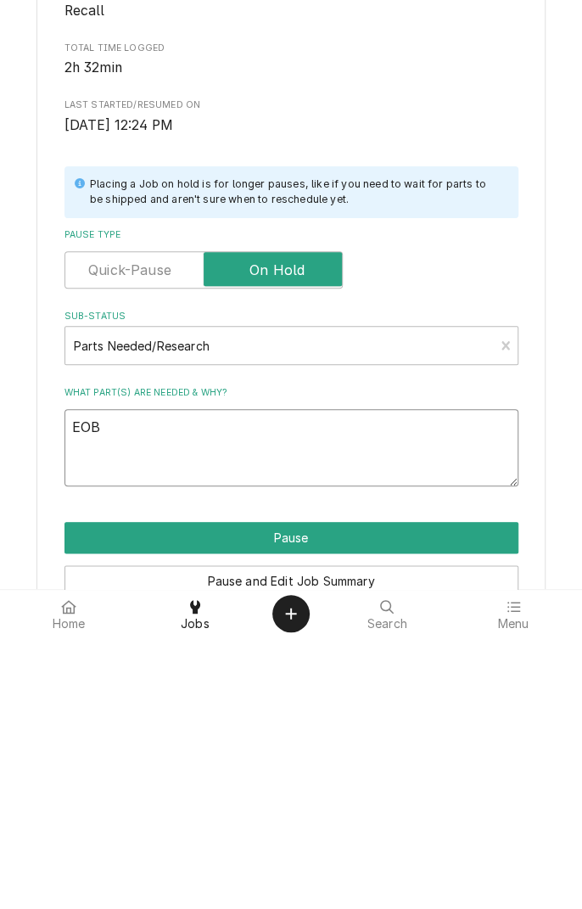
type textarea "x"
type textarea "EOB"
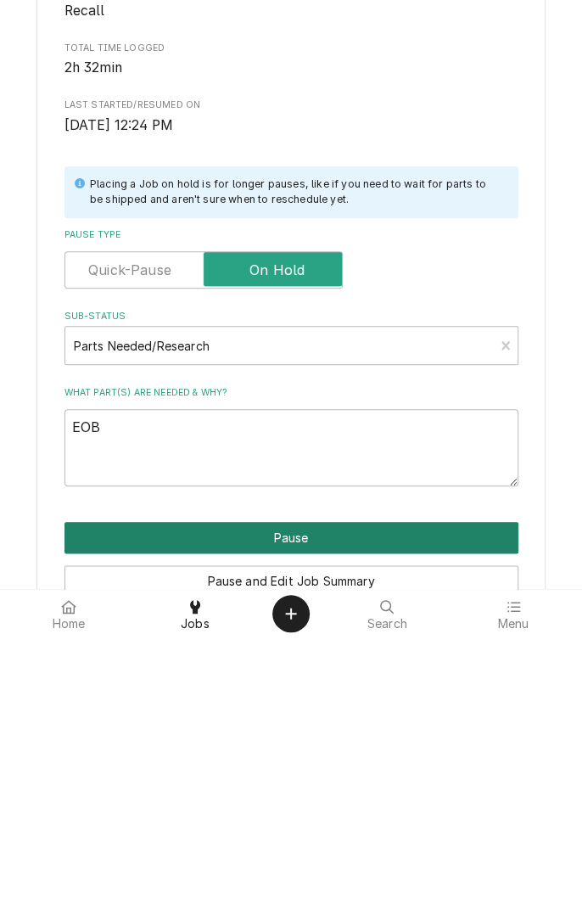
click at [299, 812] on button "Pause" at bounding box center [292, 809] width 454 height 31
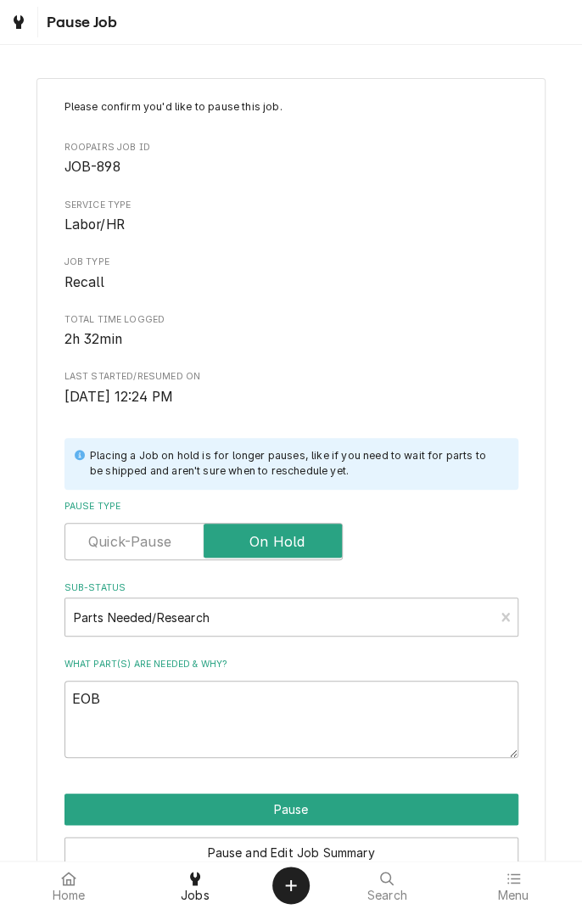
type textarea "x"
